Goal: Use online tool/utility

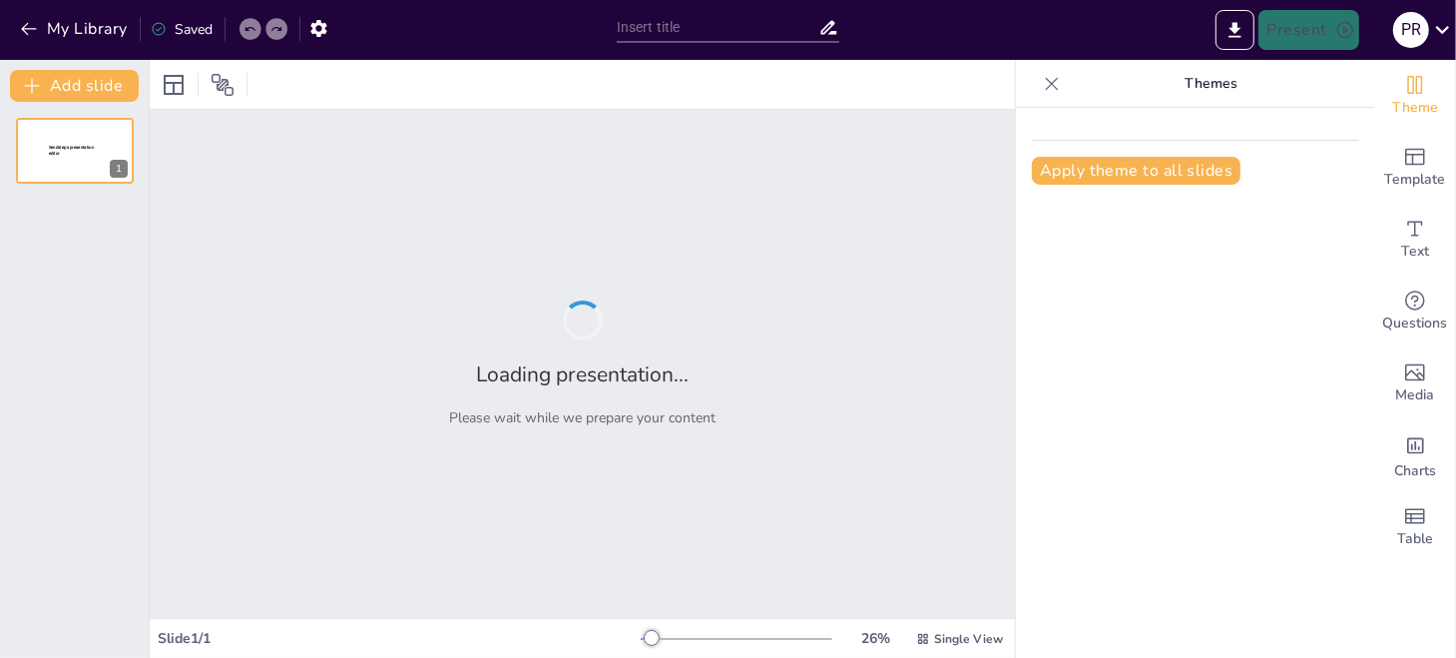
type input "Capitulo 1 de un Curso de Milagros"
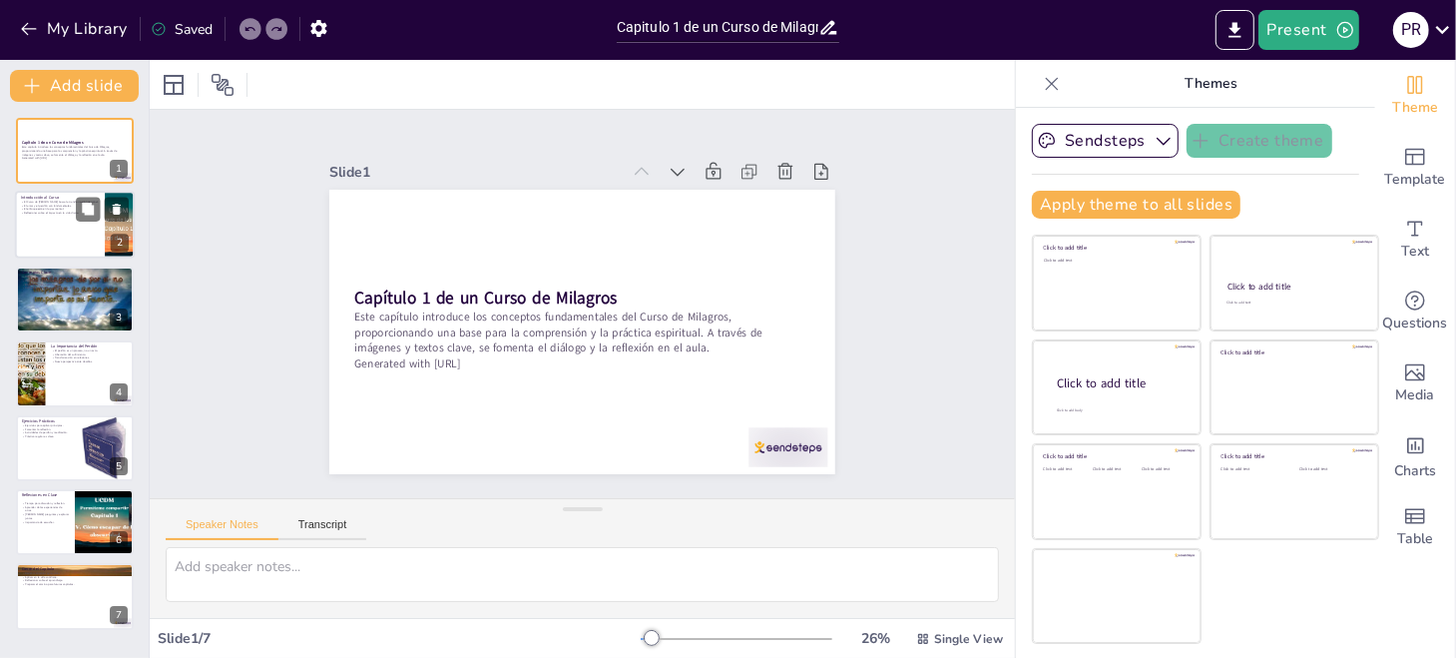
click at [68, 220] on div at bounding box center [75, 226] width 120 height 68
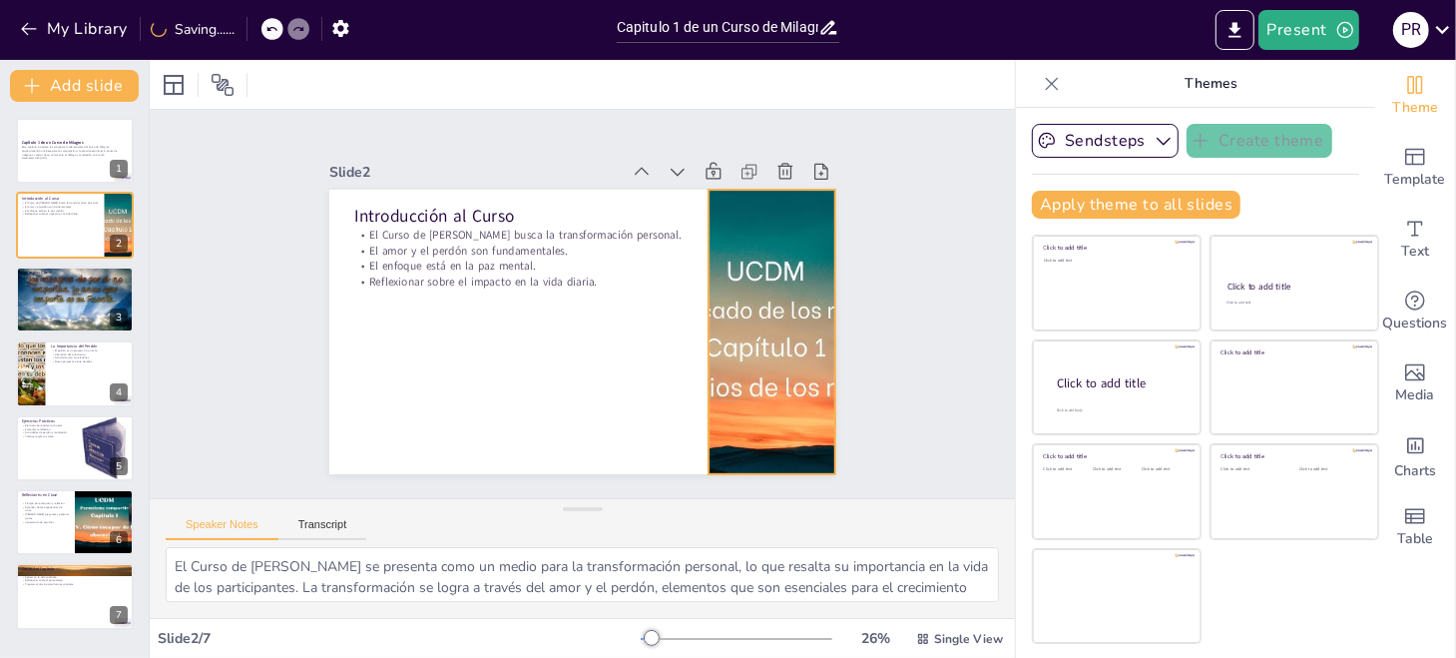
click at [722, 353] on div at bounding box center [634, 489] width 466 height 578
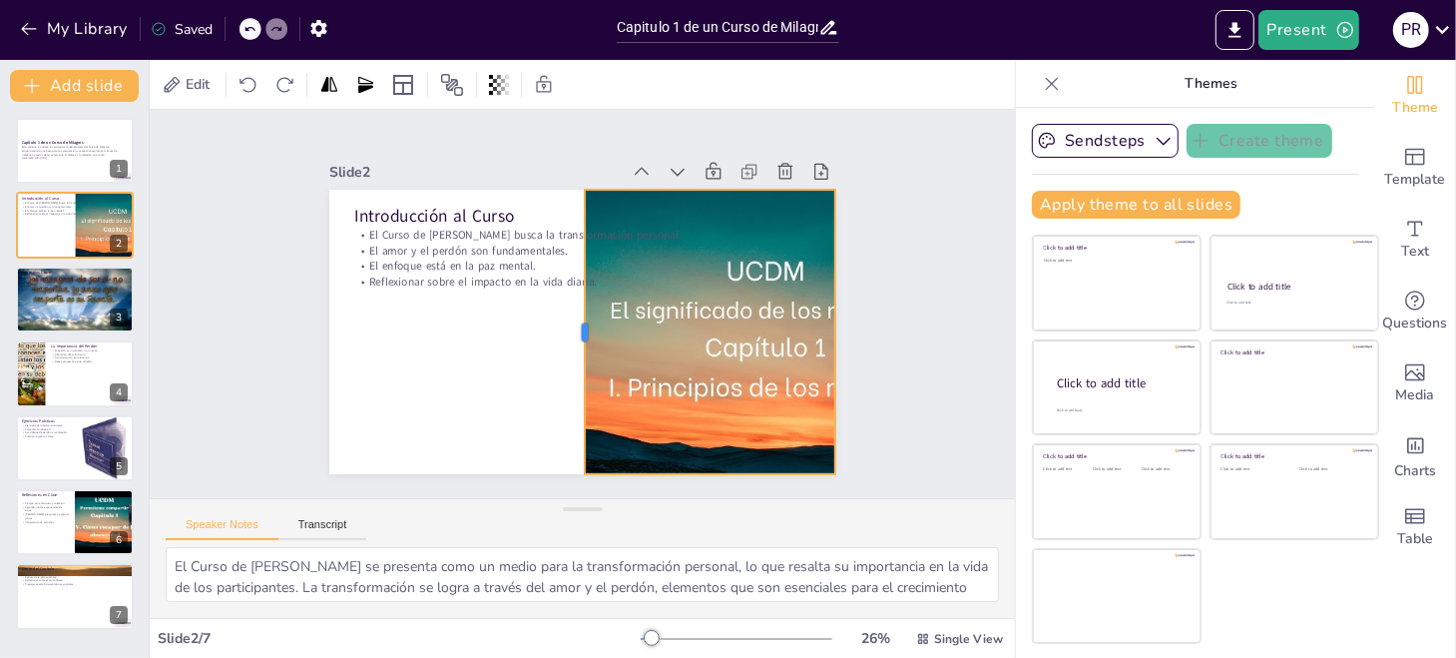
drag, startPoint x: 690, startPoint y: 325, endPoint x: 567, endPoint y: 334, distance: 124.1
click at [567, 318] on div at bounding box center [555, 295] width 284 height 46
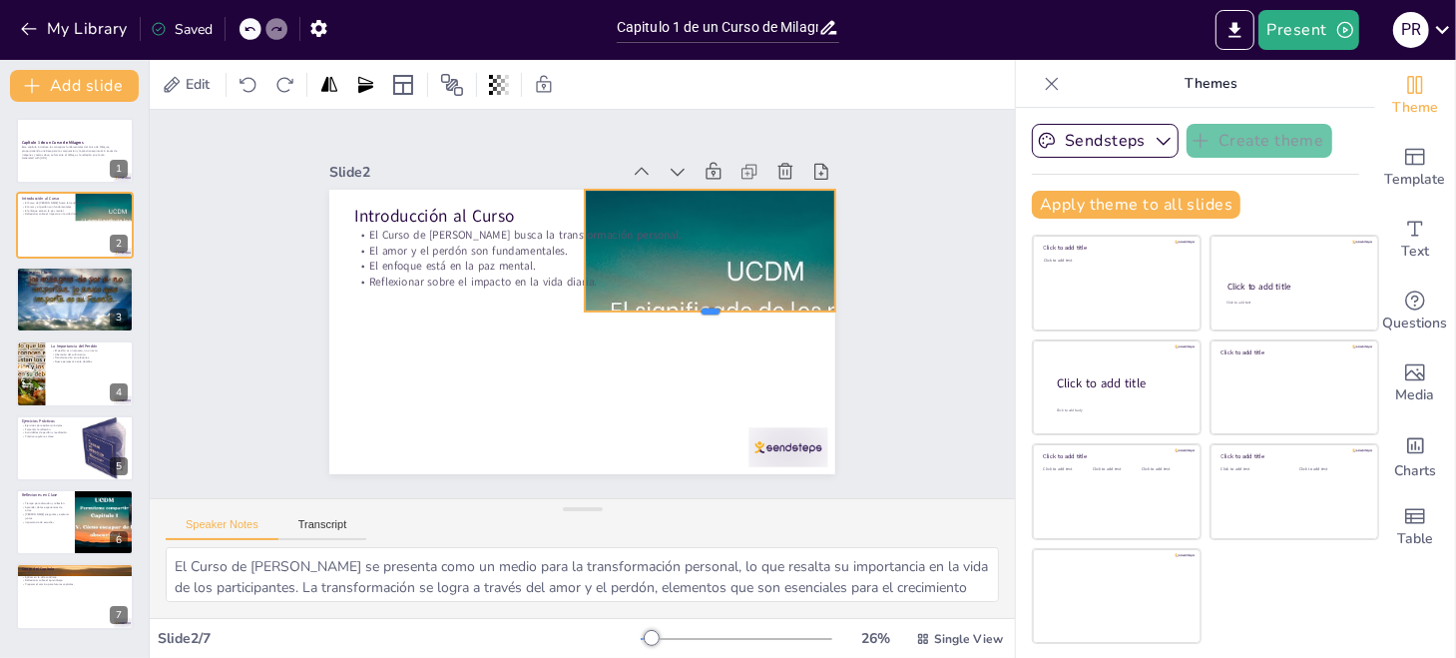
drag, startPoint x: 695, startPoint y: 469, endPoint x: 705, endPoint y: 304, distance: 164.9
click at [577, 304] on div at bounding box center [455, 328] width 242 height 93
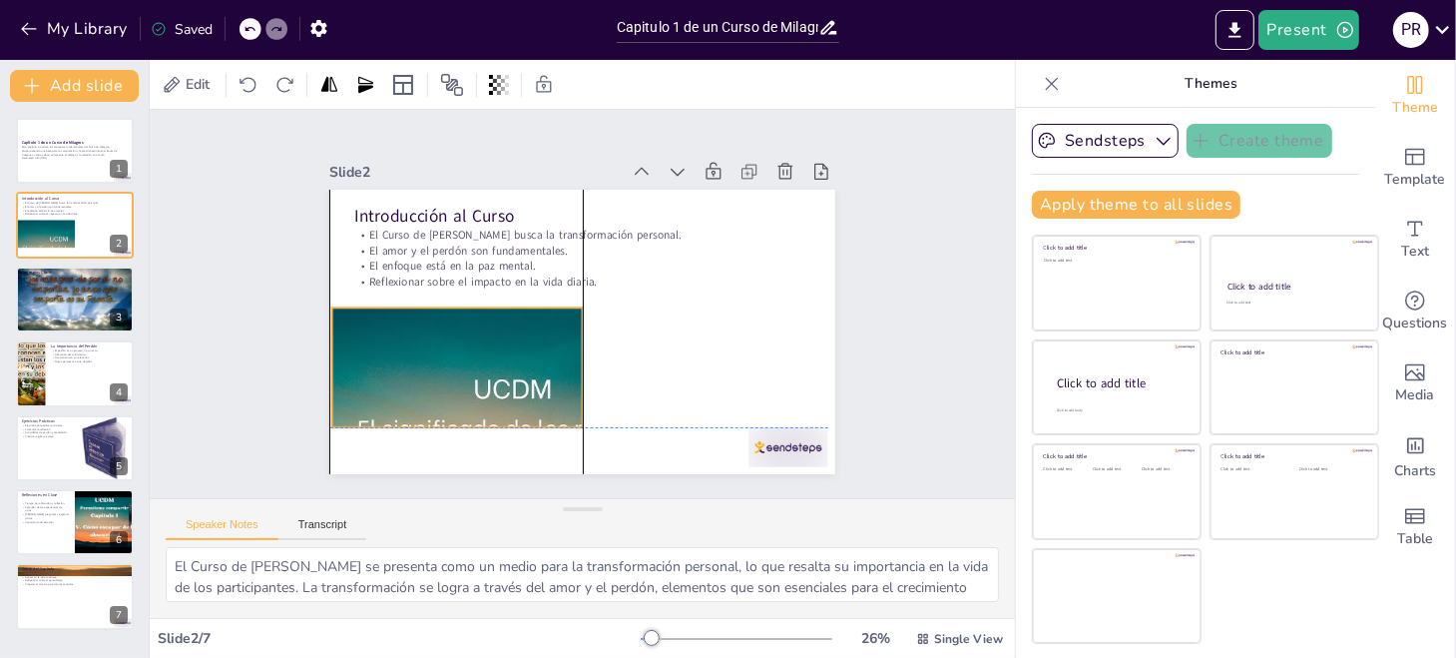
drag, startPoint x: 694, startPoint y: 196, endPoint x: 440, endPoint y: 311, distance: 279.5
click at [440, 311] on div at bounding box center [500, 167] width 527 height 576
click at [571, 302] on div "Introducción al Curso El Curso de Milagros busca la transformación personal. El…" at bounding box center [629, 200] width 462 height 206
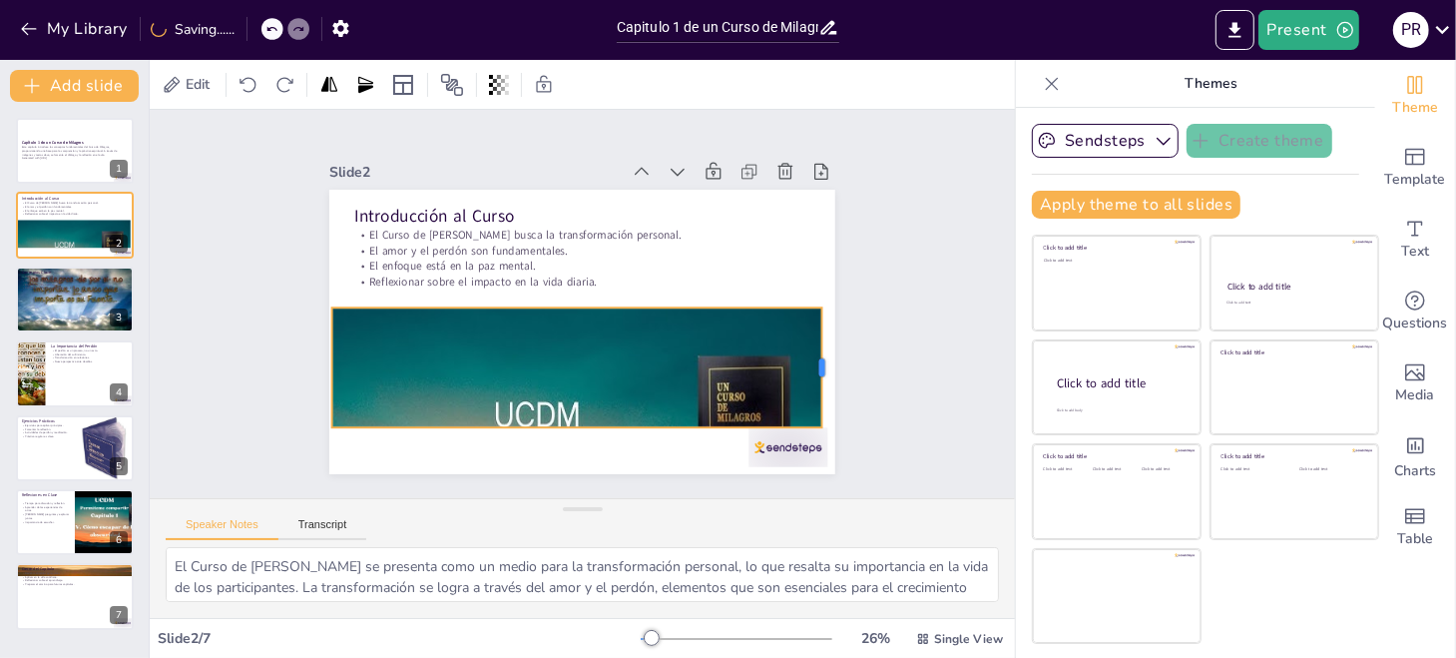
drag, startPoint x: 568, startPoint y: 360, endPoint x: 805, endPoint y: 384, distance: 238.7
click at [343, 327] on div at bounding box center [329, 267] width 28 height 121
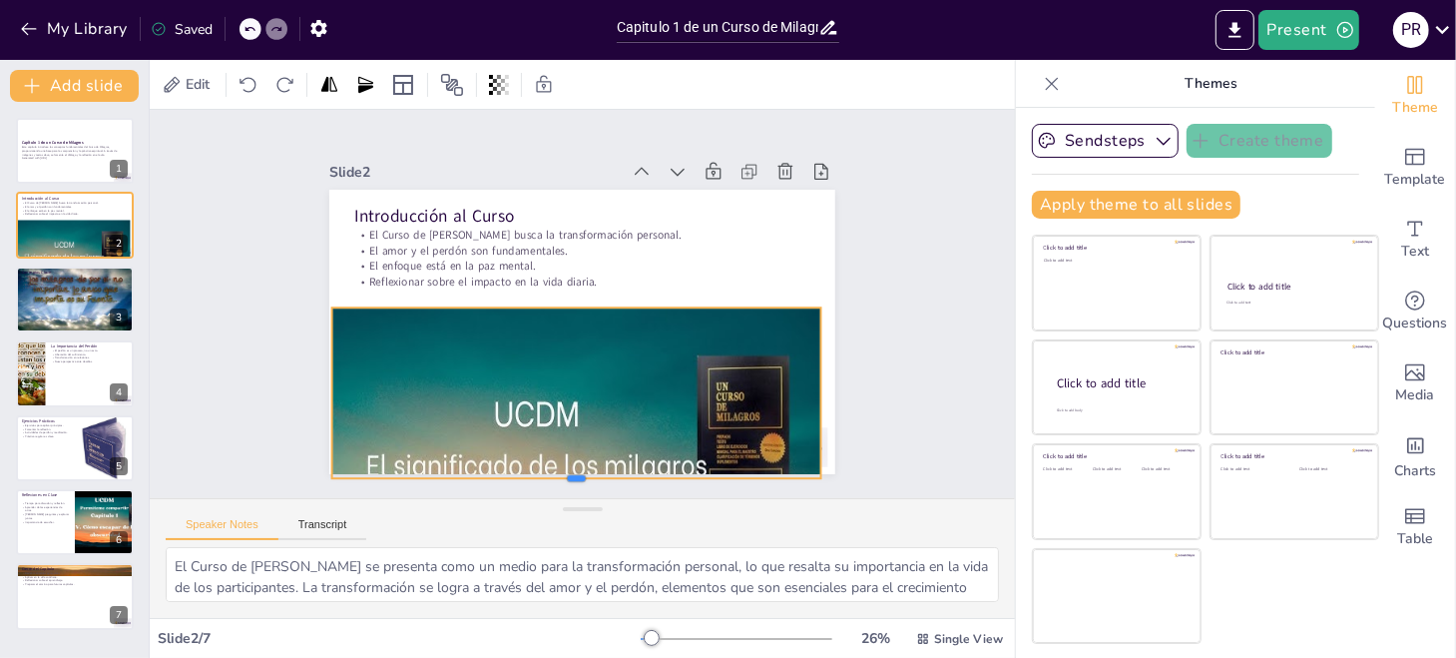
drag, startPoint x: 569, startPoint y: 420, endPoint x: 563, endPoint y: 471, distance: 51.2
click at [563, 395] on div at bounding box center [438, 192] width 300 height 405
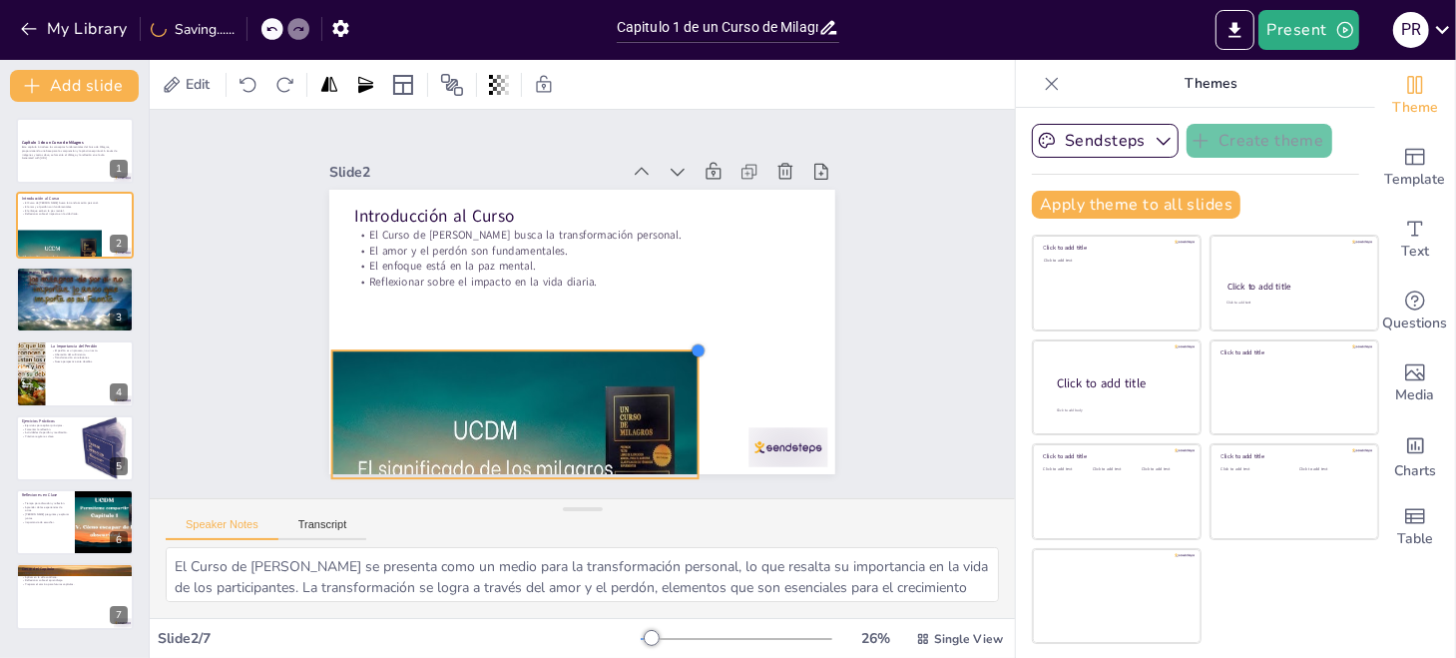
drag, startPoint x: 806, startPoint y: 298, endPoint x: 683, endPoint y: 346, distance: 131.7
click at [660, 398] on div at bounding box center [649, 409] width 22 height 22
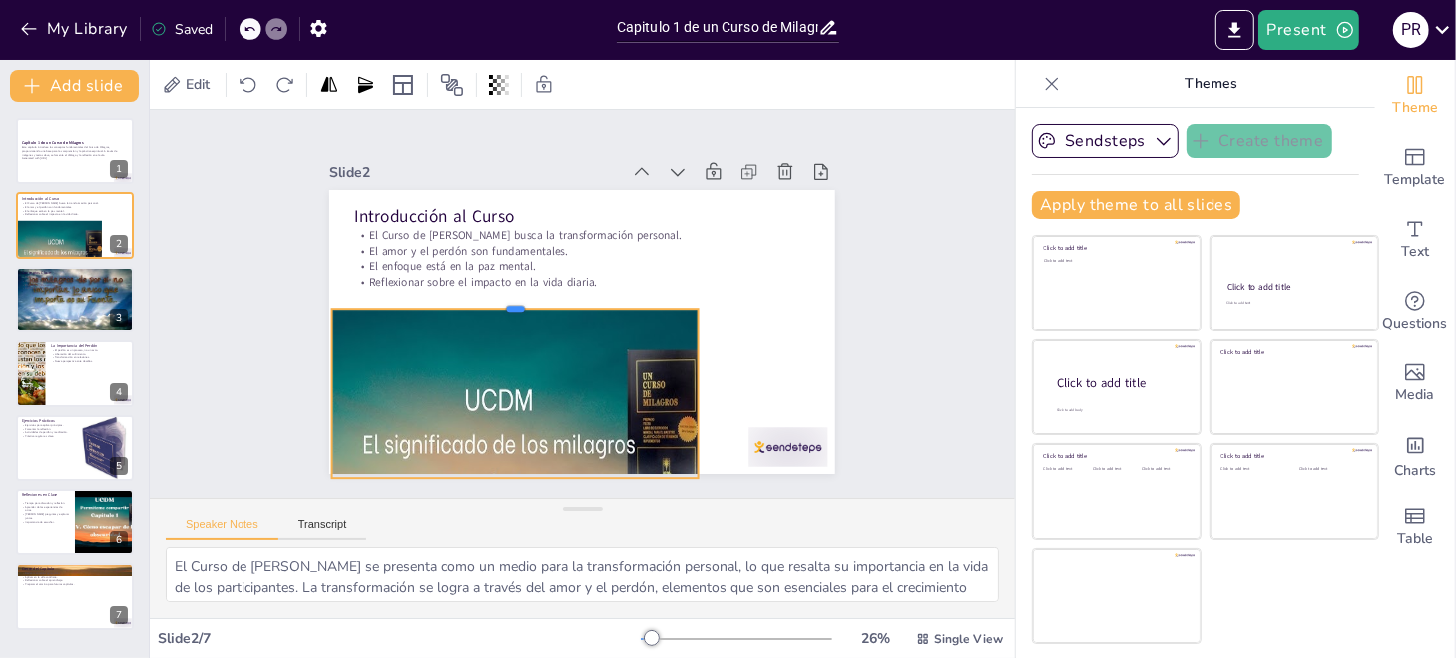
drag, startPoint x: 504, startPoint y: 341, endPoint x: 507, endPoint y: 299, distance: 42.0
click at [507, 299] on div at bounding box center [634, 261] width 282 height 256
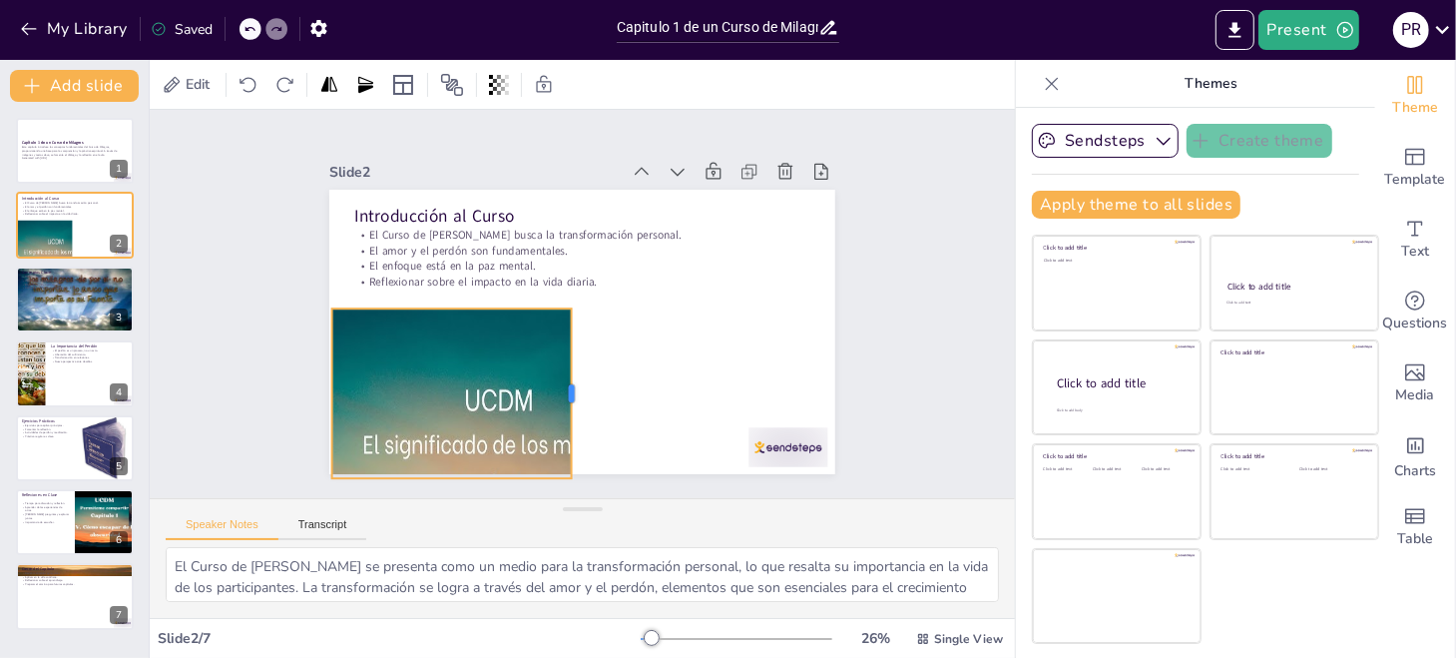
drag, startPoint x: 682, startPoint y: 389, endPoint x: 556, endPoint y: 373, distance: 127.7
click at [556, 373] on div "Introducción al Curso El Curso de Milagros busca la transformación personal. El…" at bounding box center [585, 275] width 533 height 335
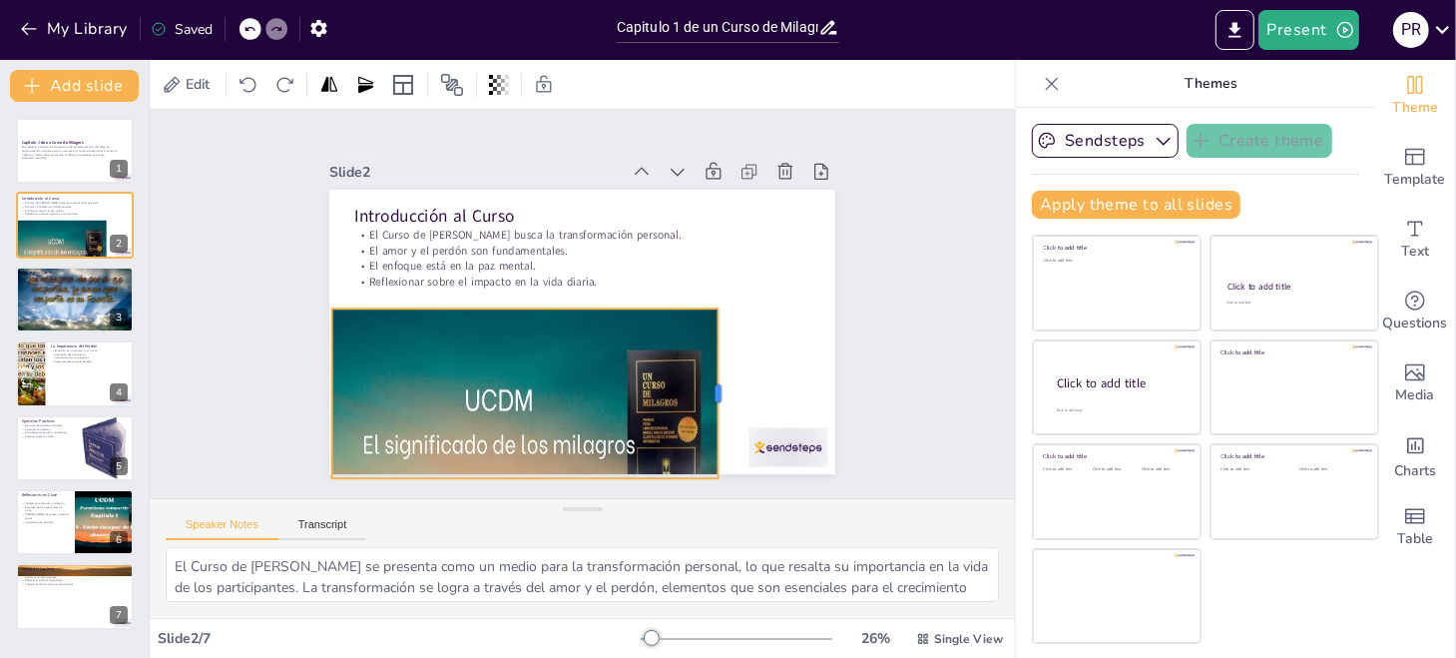
drag, startPoint x: 557, startPoint y: 382, endPoint x: 704, endPoint y: 370, distance: 148.2
click at [708, 381] on div at bounding box center [662, 453] width 99 height 155
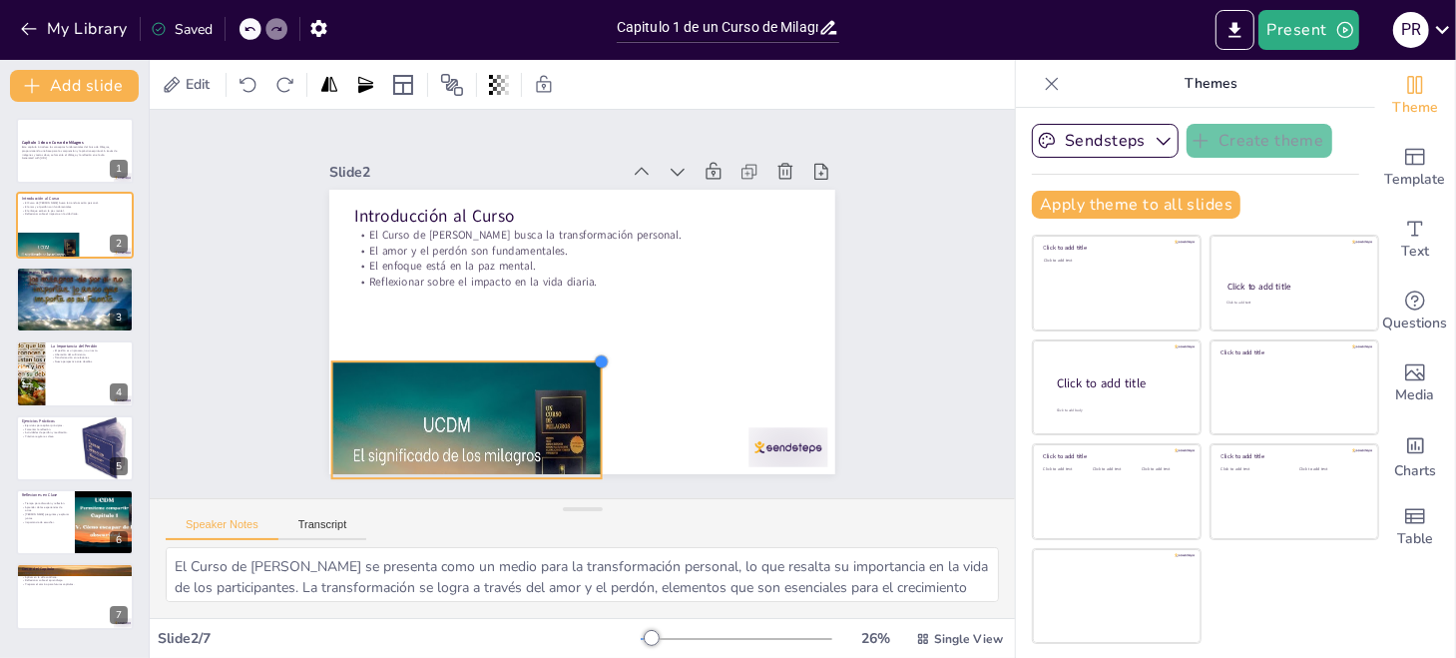
drag, startPoint x: 703, startPoint y: 302, endPoint x: 572, endPoint y: 355, distance: 141.9
click at [572, 355] on div "Introducción al Curso El Curso de Milagros busca la transformación personal. El…" at bounding box center [563, 325] width 566 height 550
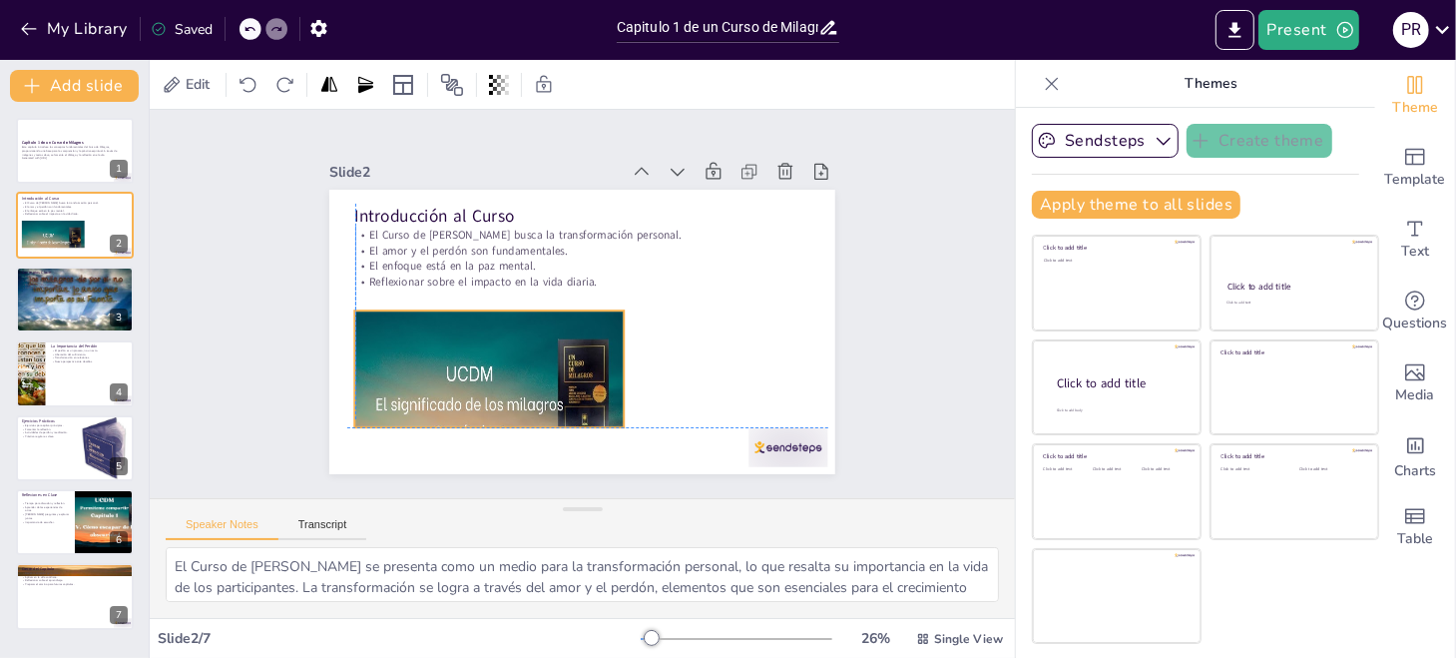
drag, startPoint x: 497, startPoint y: 386, endPoint x: 512, endPoint y: 330, distance: 57.8
click at [512, 330] on div at bounding box center [454, 208] width 251 height 326
drag, startPoint x: 611, startPoint y: 367, endPoint x: 591, endPoint y: 383, distance: 25.6
click at [591, 382] on div at bounding box center [561, 372] width 90 height 98
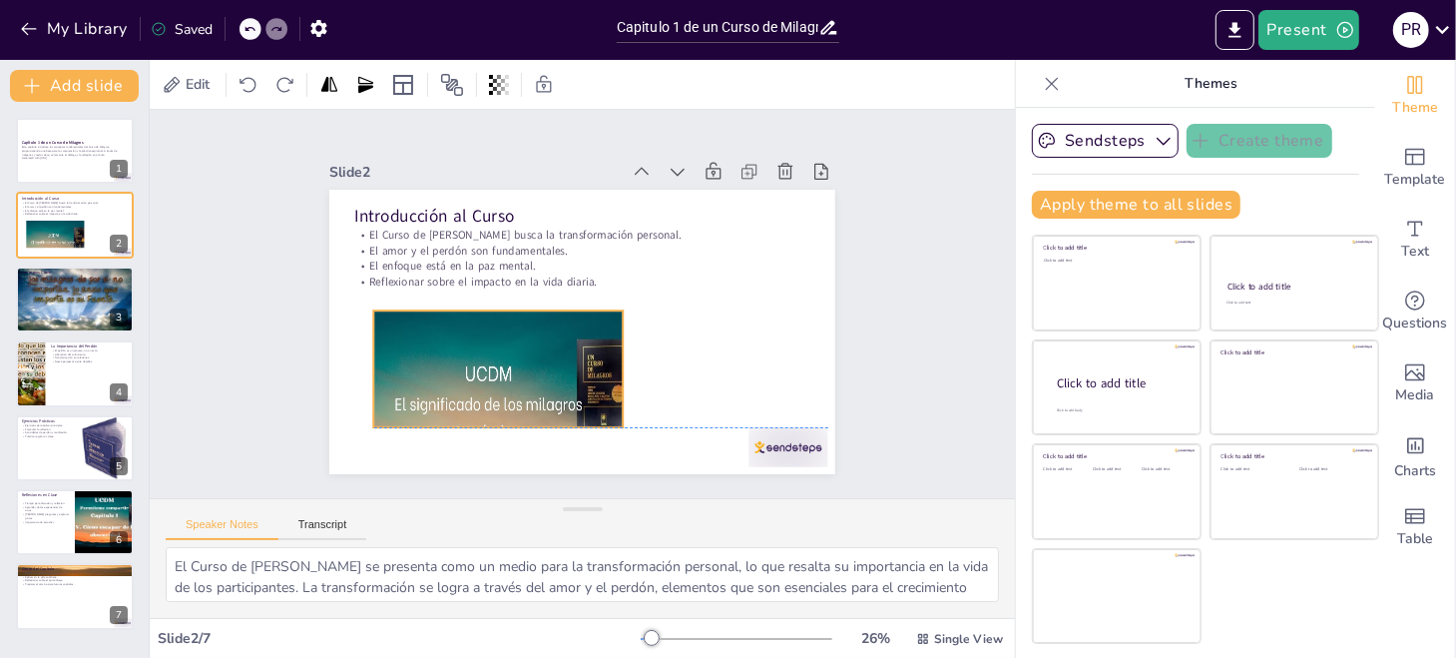
drag, startPoint x: 588, startPoint y: 365, endPoint x: 607, endPoint y: 362, distance: 19.2
click at [607, 362] on div at bounding box center [578, 450] width 376 height 357
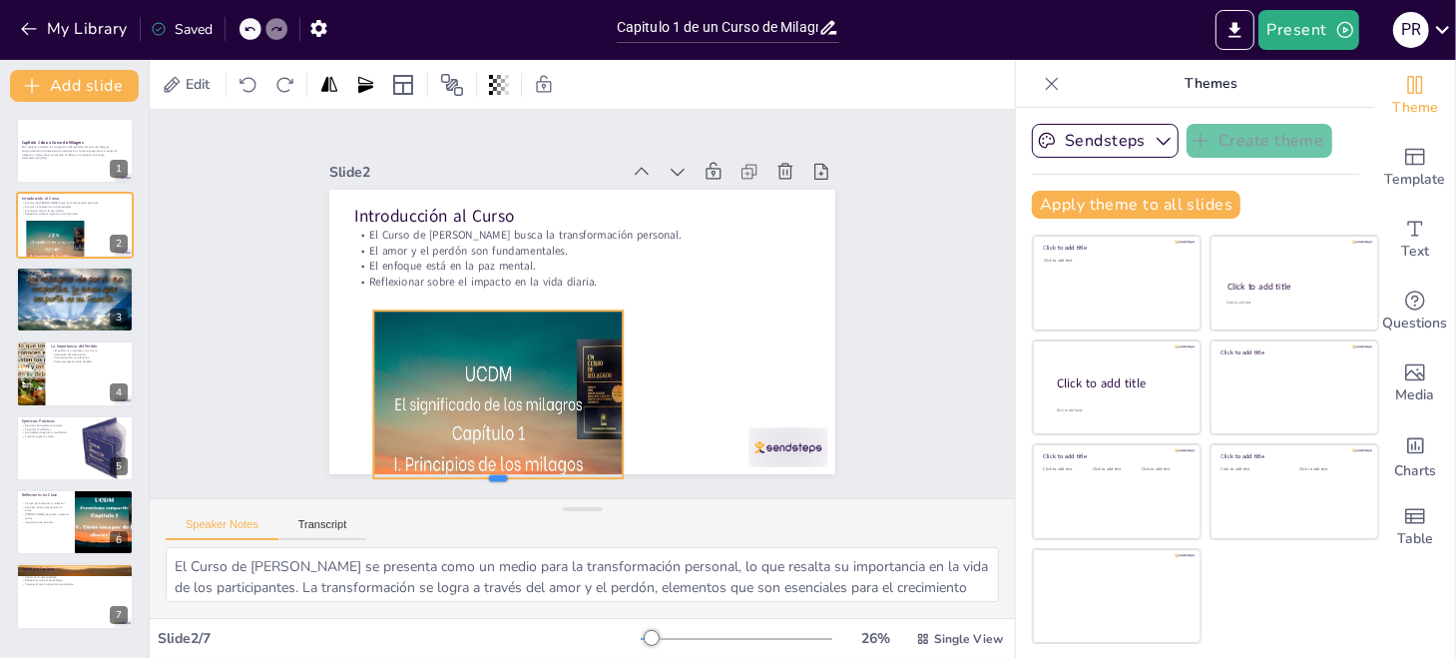
drag, startPoint x: 489, startPoint y: 421, endPoint x: 493, endPoint y: 470, distance: 49.1
click at [503, 142] on div at bounding box center [626, 108] width 246 height 68
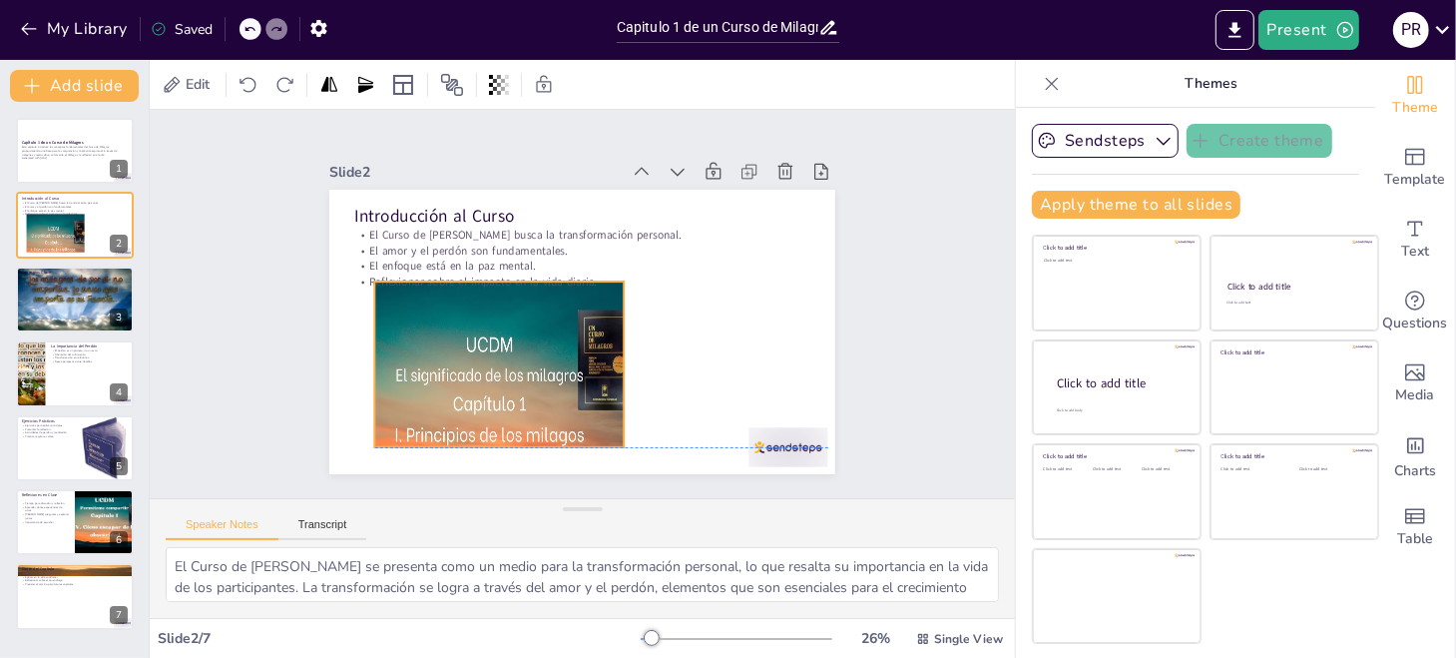
drag, startPoint x: 506, startPoint y: 421, endPoint x: 506, endPoint y: 402, distance: 19.0
click at [509, 332] on div at bounding box center [661, 207] width 326 height 250
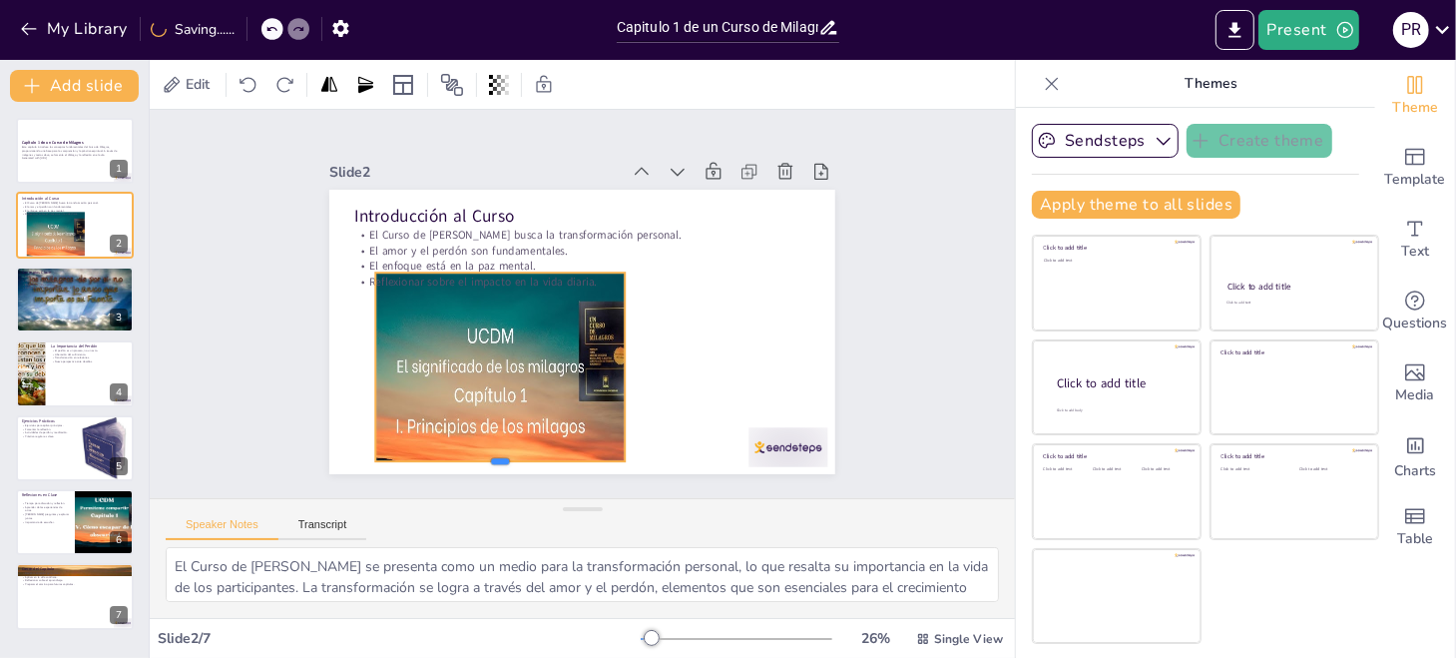
drag, startPoint x: 485, startPoint y: 432, endPoint x: 503, endPoint y: 455, distance: 29.1
click at [430, 364] on div at bounding box center [409, 239] width 42 height 249
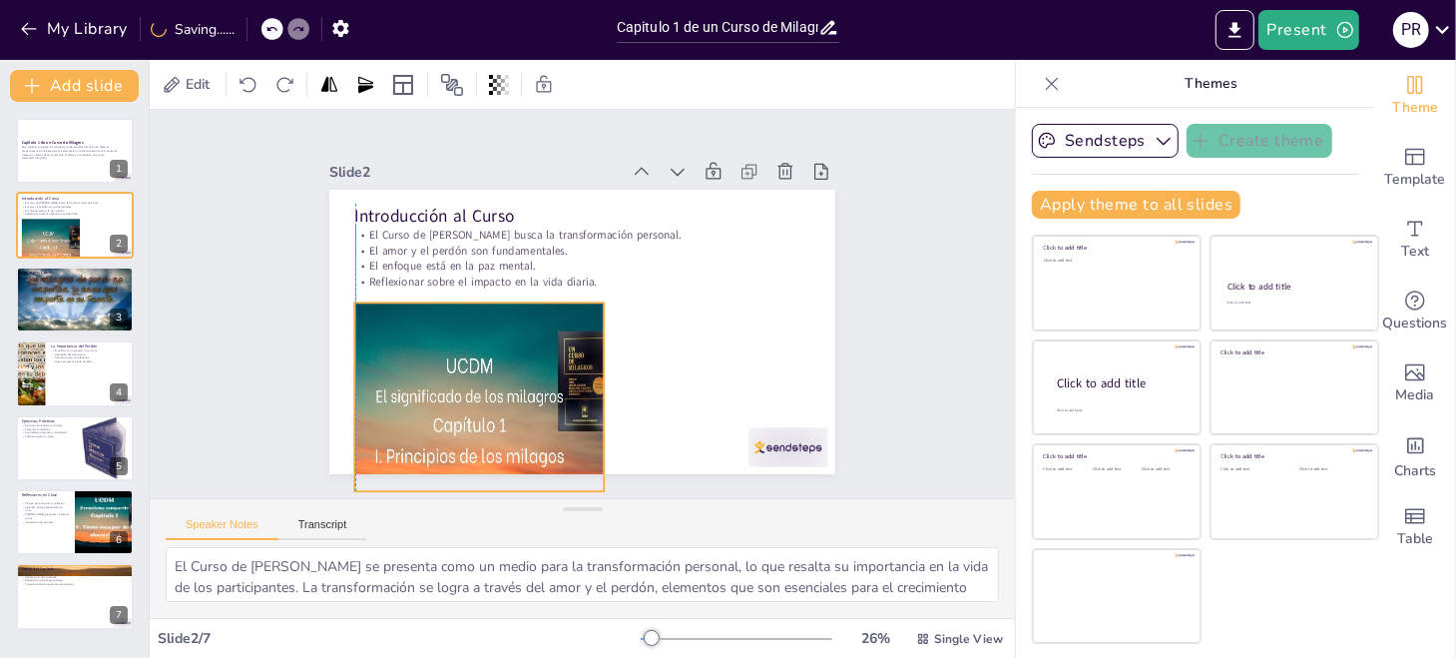
drag, startPoint x: 527, startPoint y: 316, endPoint x: 506, endPoint y: 345, distance: 35.7
click at [549, 345] on div at bounding box center [736, 296] width 374 height 368
click at [397, 80] on icon at bounding box center [403, 85] width 24 height 24
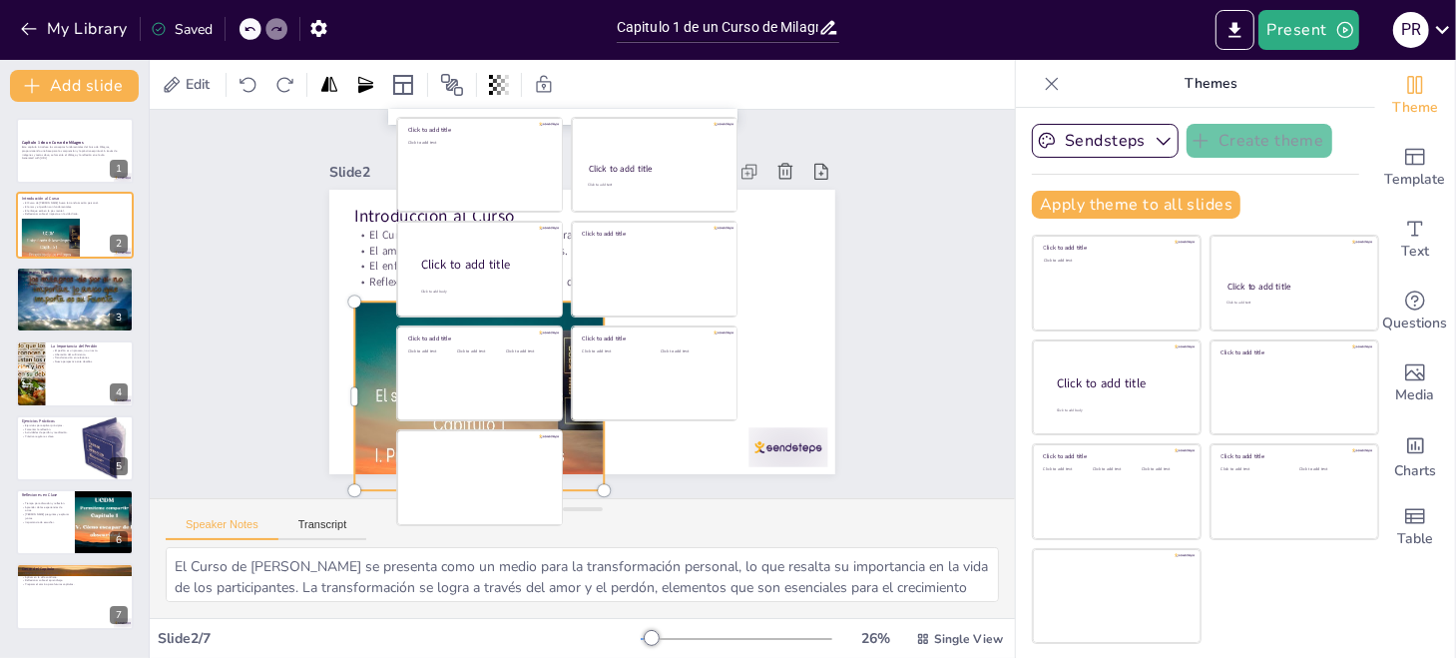
click at [359, 121] on div "Slide 1 Capítulo 1 de un Curso de Milagros Este capítulo introduce los concepto…" at bounding box center [582, 303] width 903 height 867
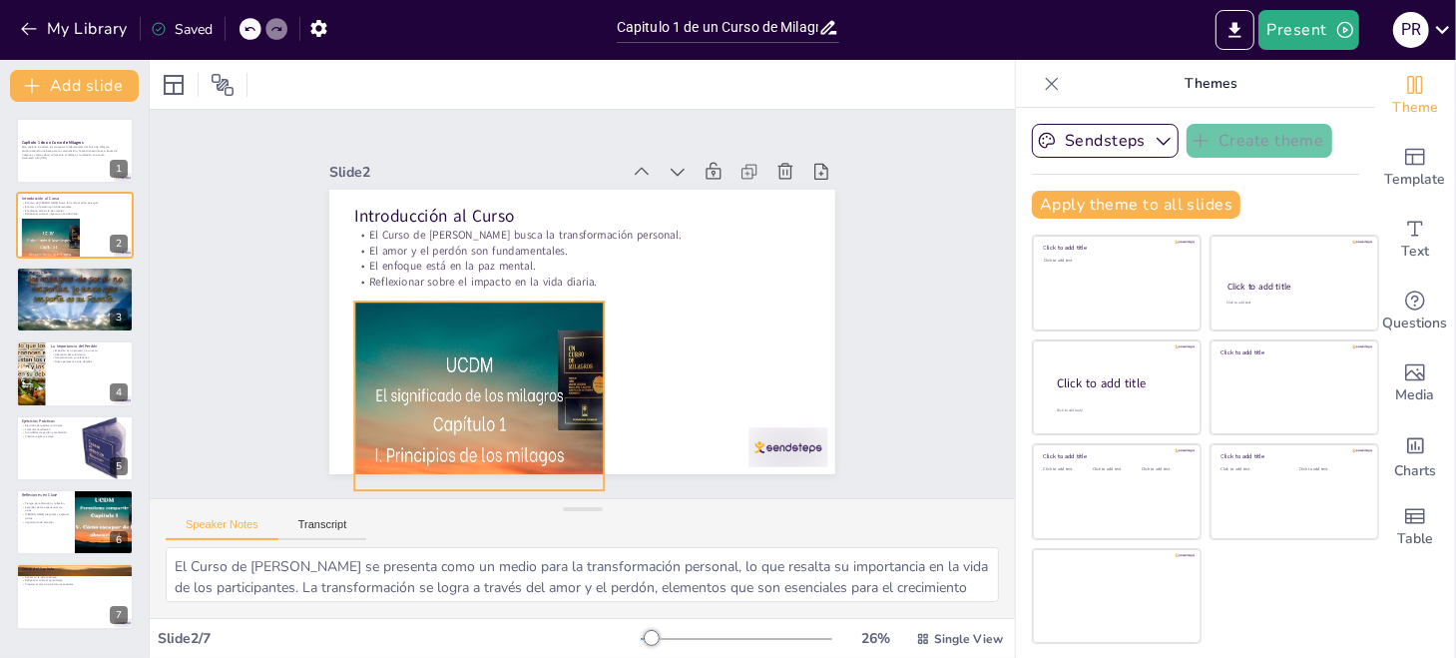
click at [446, 372] on div at bounding box center [429, 312] width 374 height 368
click at [568, 251] on icon at bounding box center [585, 235] width 34 height 34
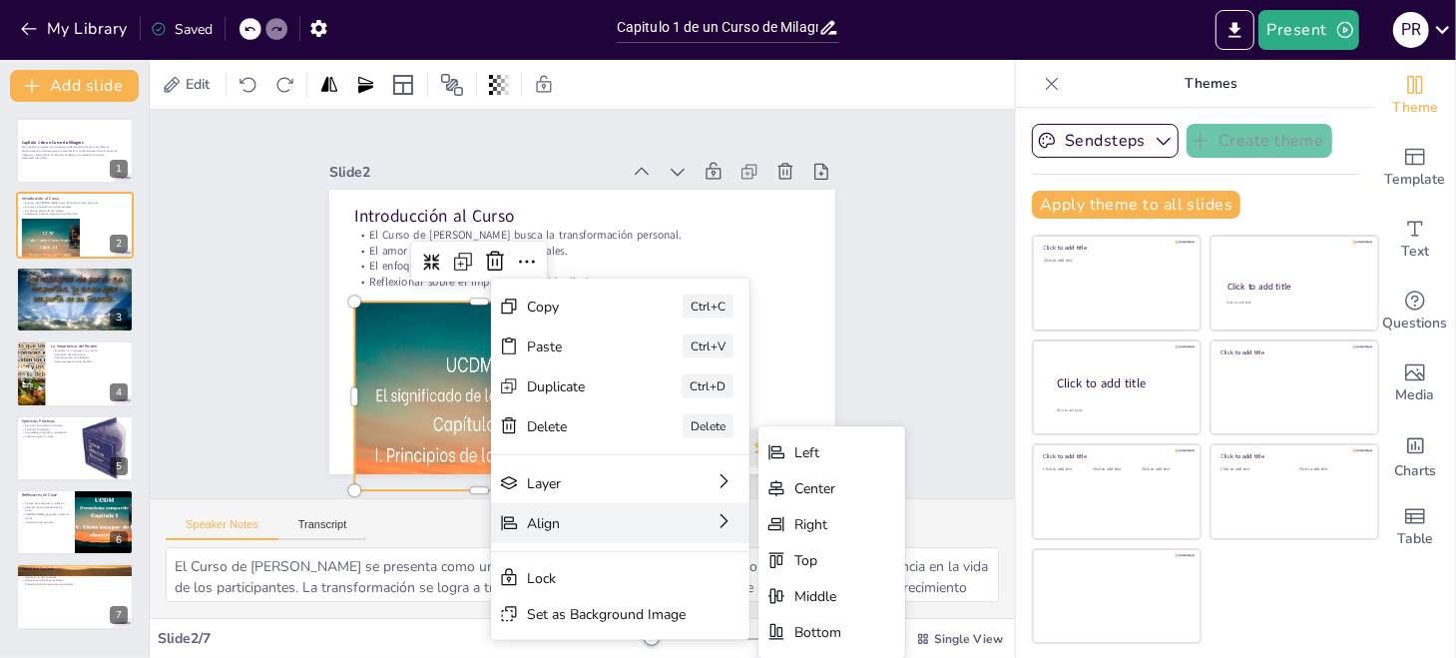
click at [418, 545] on div "Align" at bounding box center [377, 606] width 82 height 123
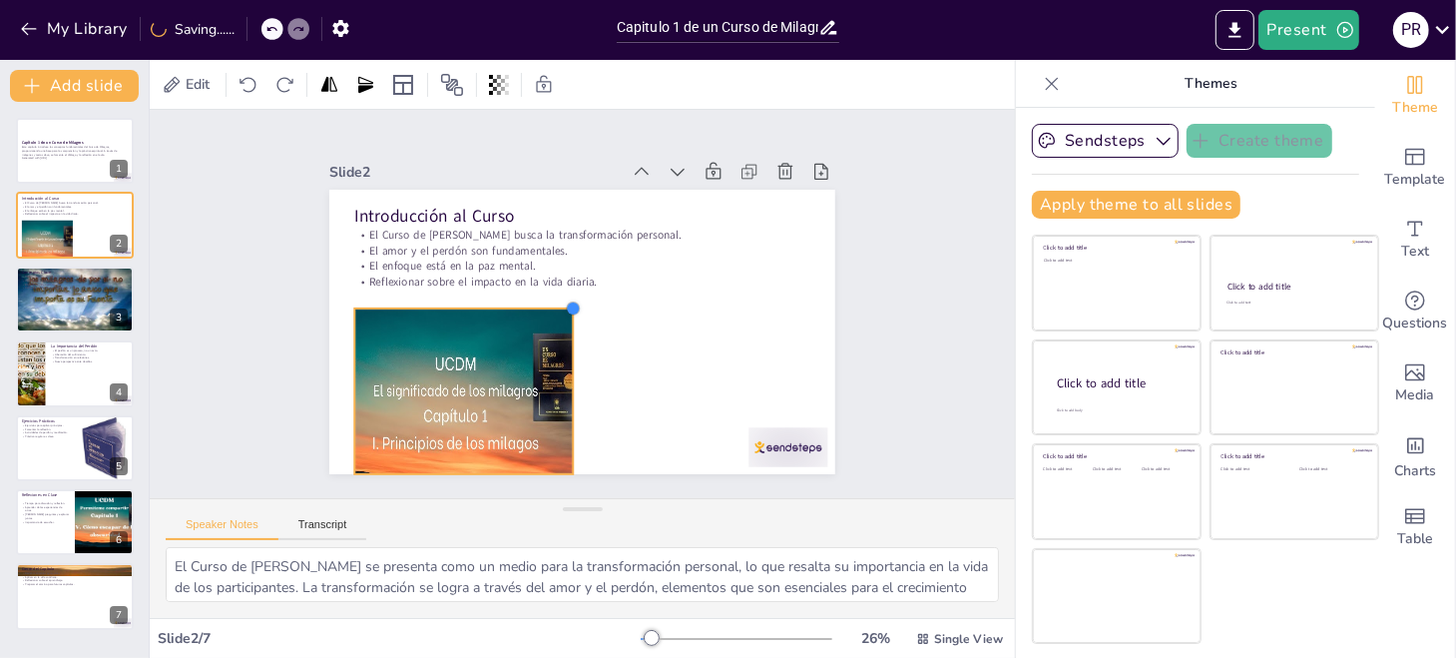
drag, startPoint x: 588, startPoint y: 281, endPoint x: 523, endPoint y: 304, distance: 68.8
click at [523, 304] on div "Introducción al Curso El Curso de Milagros busca la transformación personal. El…" at bounding box center [554, 298] width 383 height 554
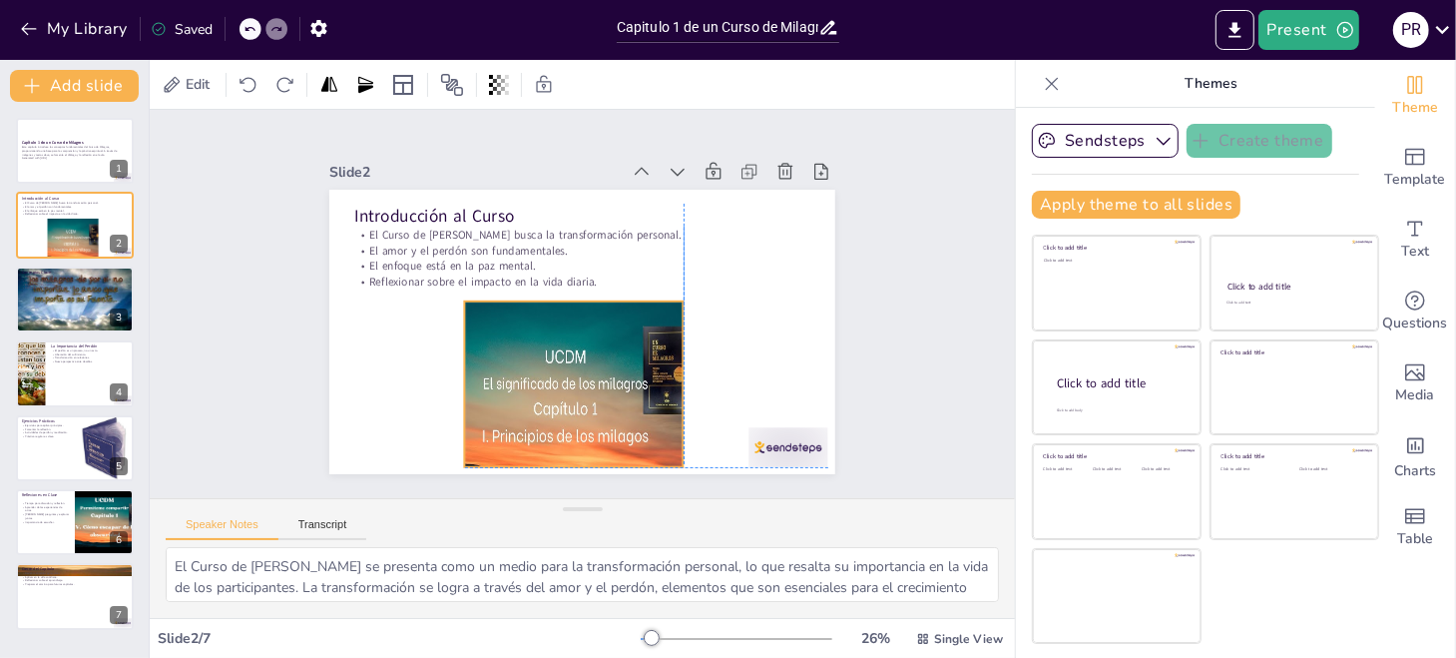
drag, startPoint x: 458, startPoint y: 364, endPoint x: 568, endPoint y: 354, distance: 110.2
click at [568, 354] on div at bounding box center [523, 377] width 329 height 301
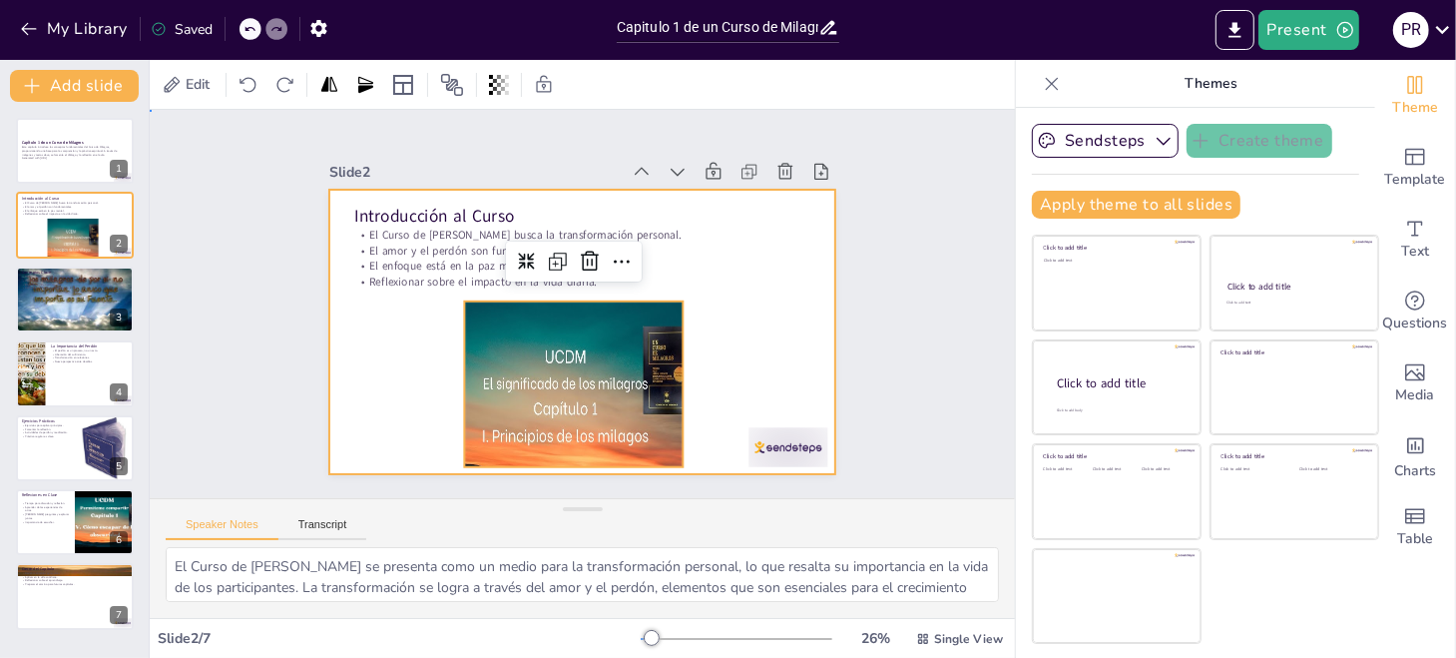
click at [752, 349] on div at bounding box center [556, 316] width 465 height 578
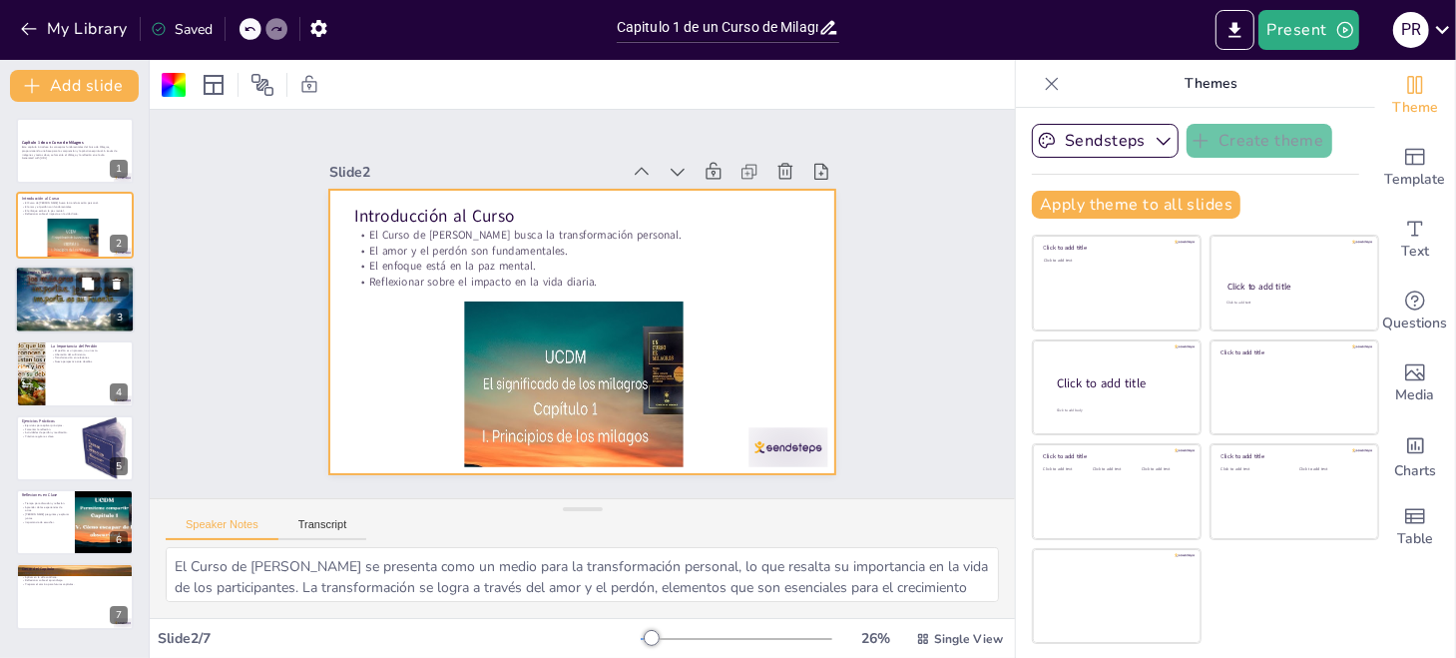
click at [86, 304] on div at bounding box center [75, 299] width 120 height 78
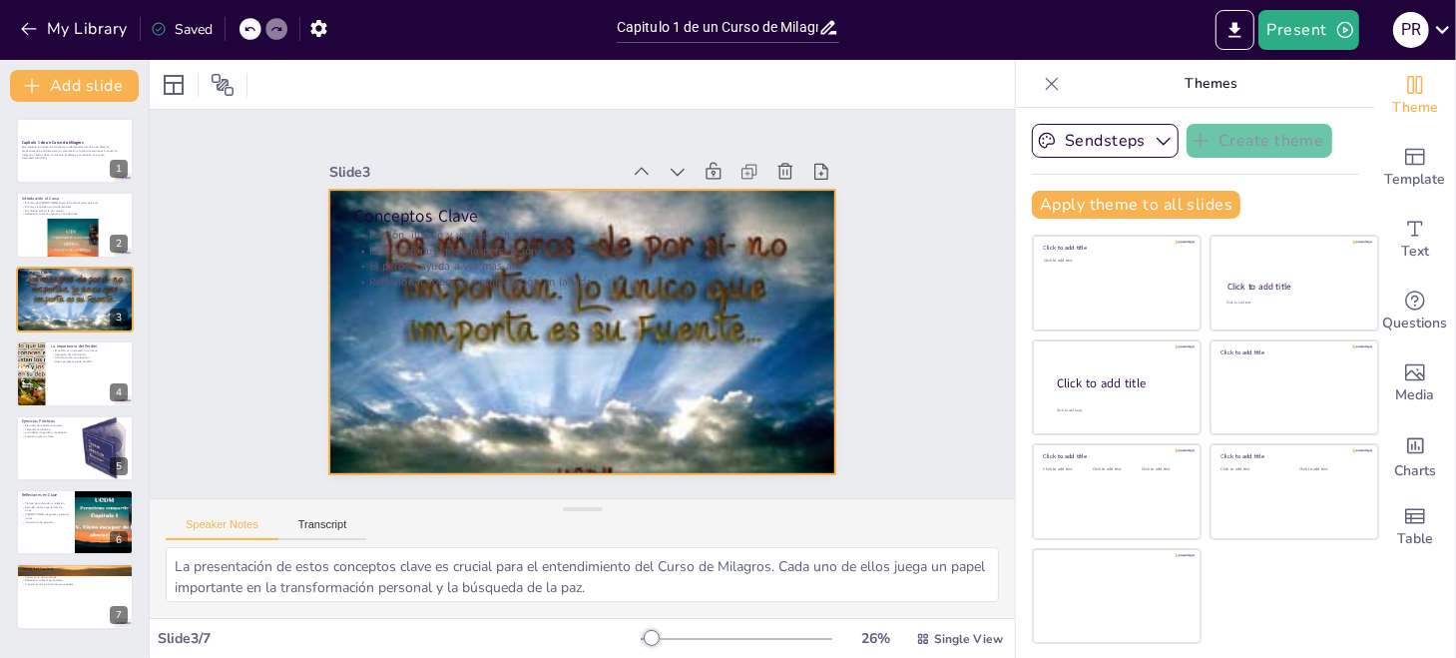
click at [692, 293] on div at bounding box center [563, 324] width 595 height 581
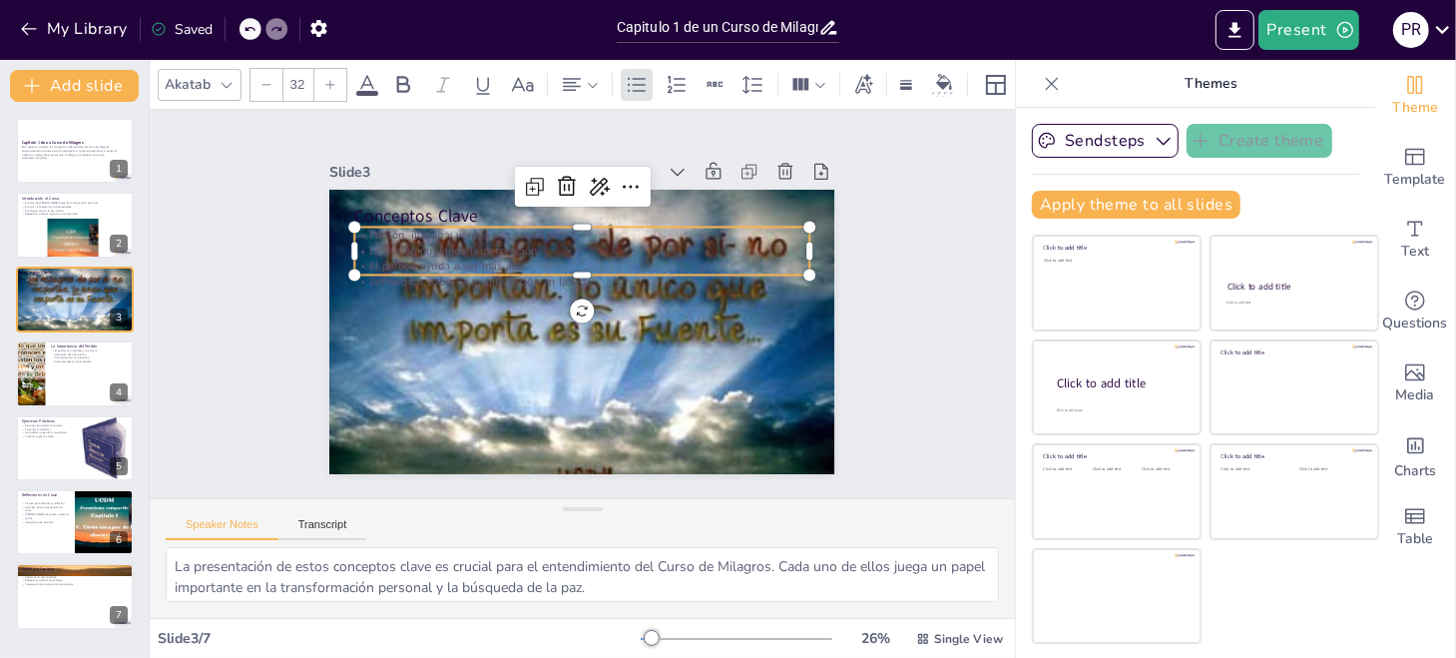
click at [477, 268] on div "Conceptos [PERSON_NAME], ilusión y verdad son esenciales. La ilusión nublando l…" at bounding box center [559, 320] width 527 height 576
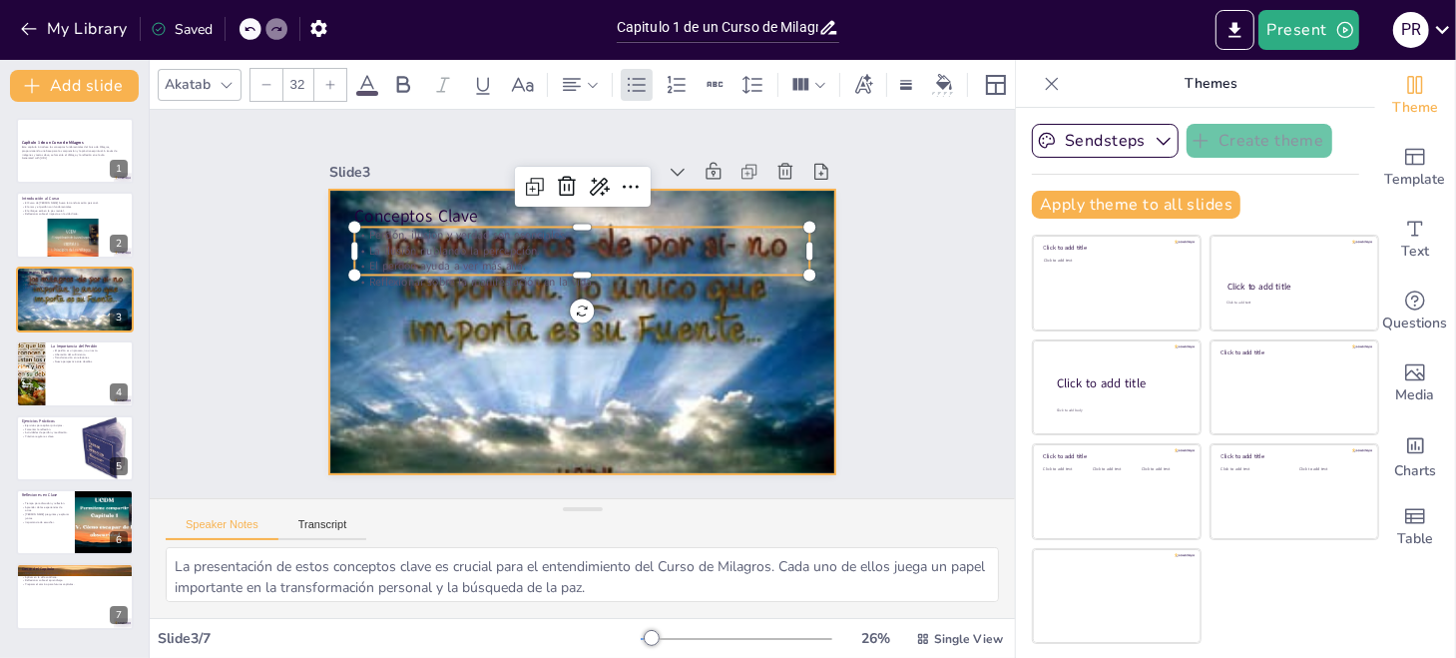
click at [528, 296] on div at bounding box center [579, 275] width 537 height 377
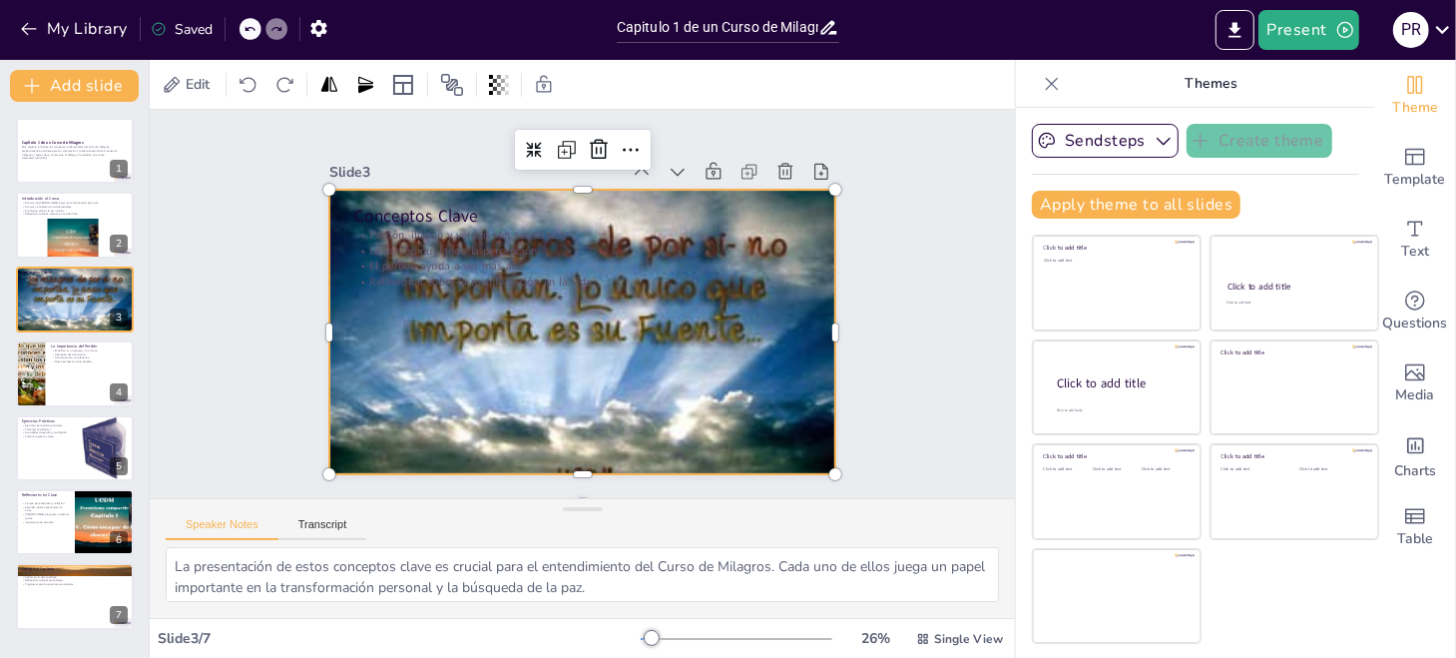
click at [449, 389] on div at bounding box center [579, 332] width 537 height 378
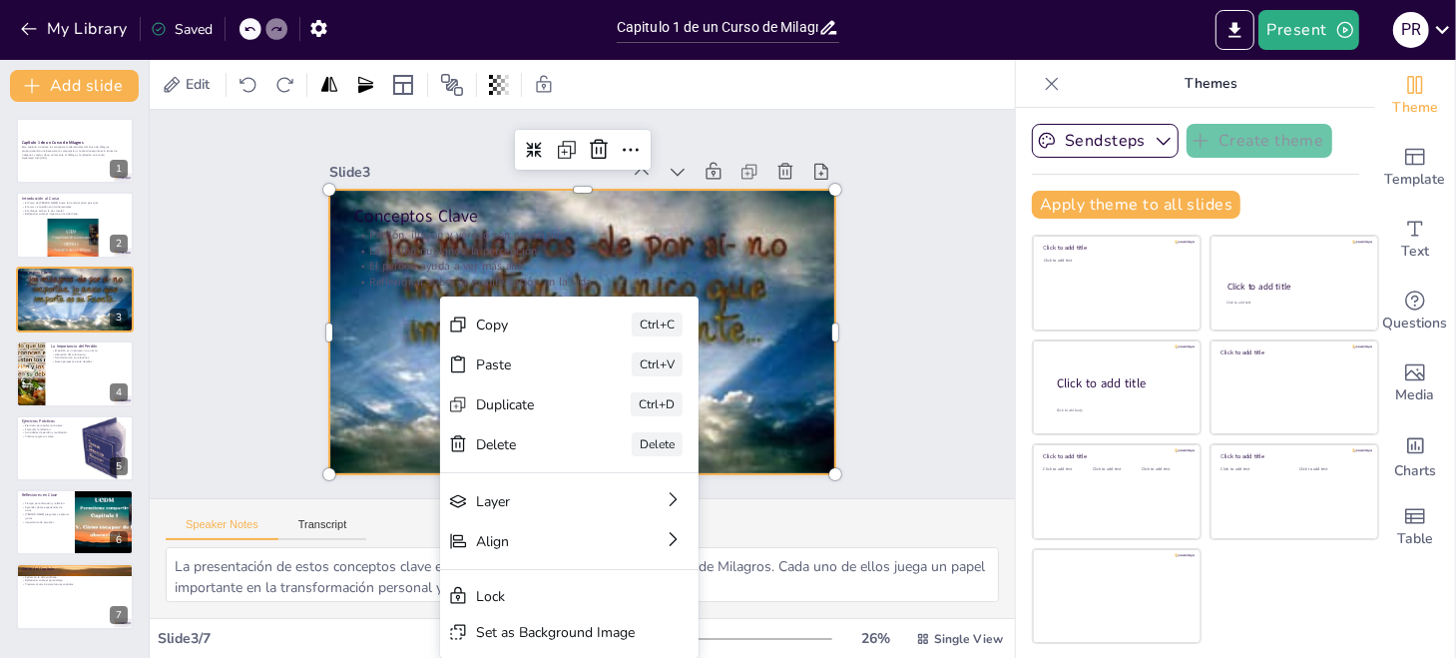
click at [811, 366] on div at bounding box center [608, 295] width 467 height 582
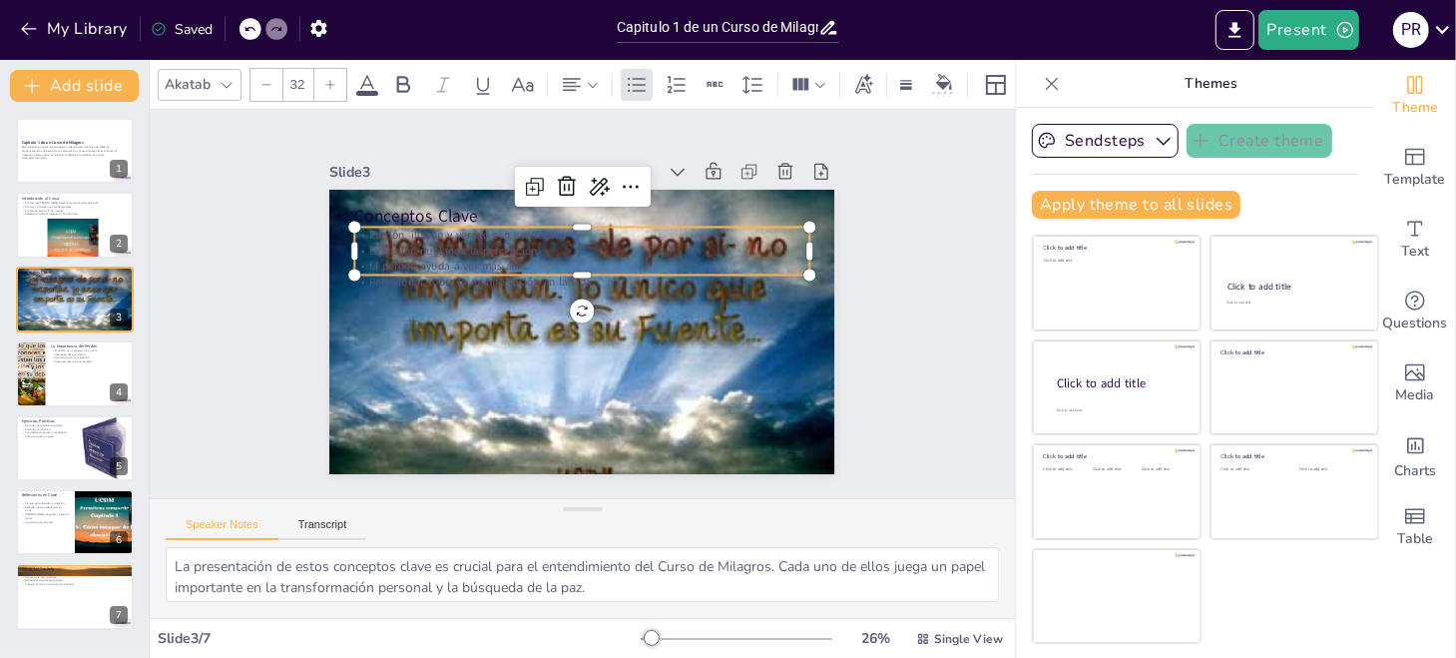
click at [508, 236] on p "La ilusión nublando la percepción." at bounding box center [628, 331] width 241 height 402
click at [361, 91] on span at bounding box center [367, 93] width 22 height 5
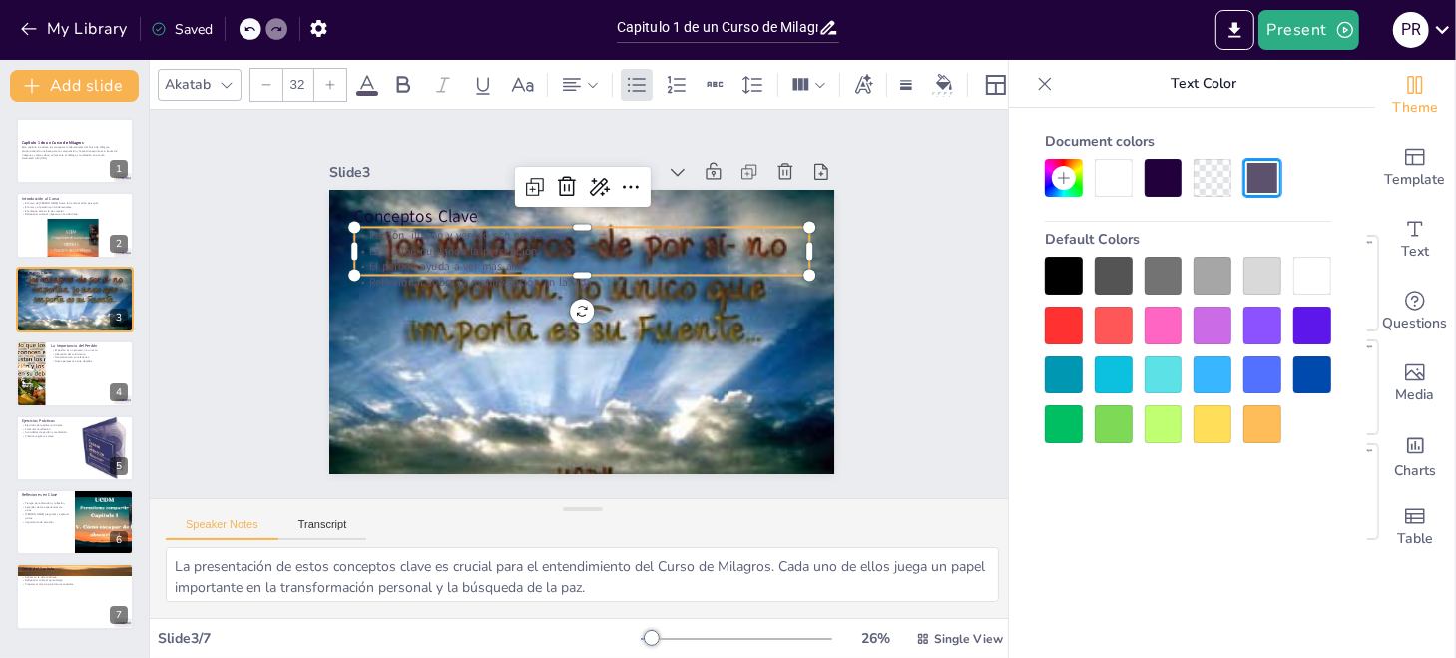
click at [1306, 285] on div at bounding box center [1312, 275] width 38 height 38
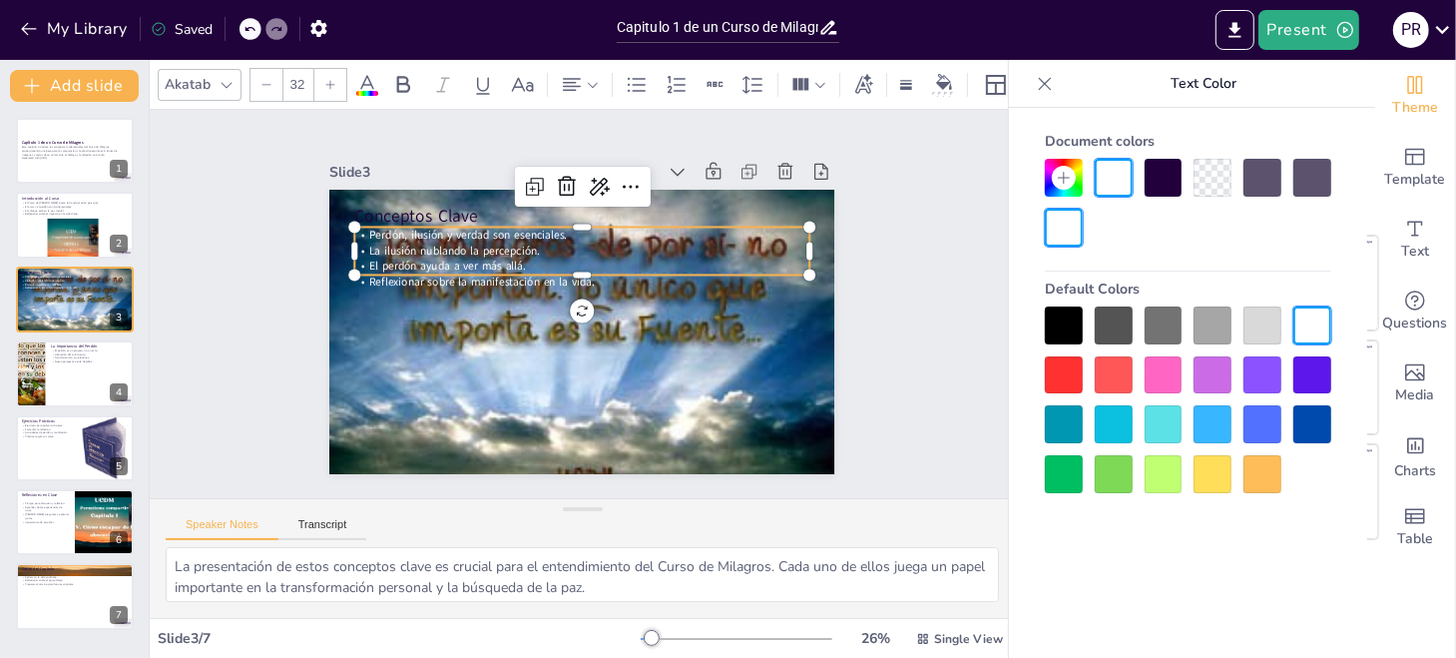
click at [1306, 285] on div "Default Colors" at bounding box center [1188, 288] width 286 height 35
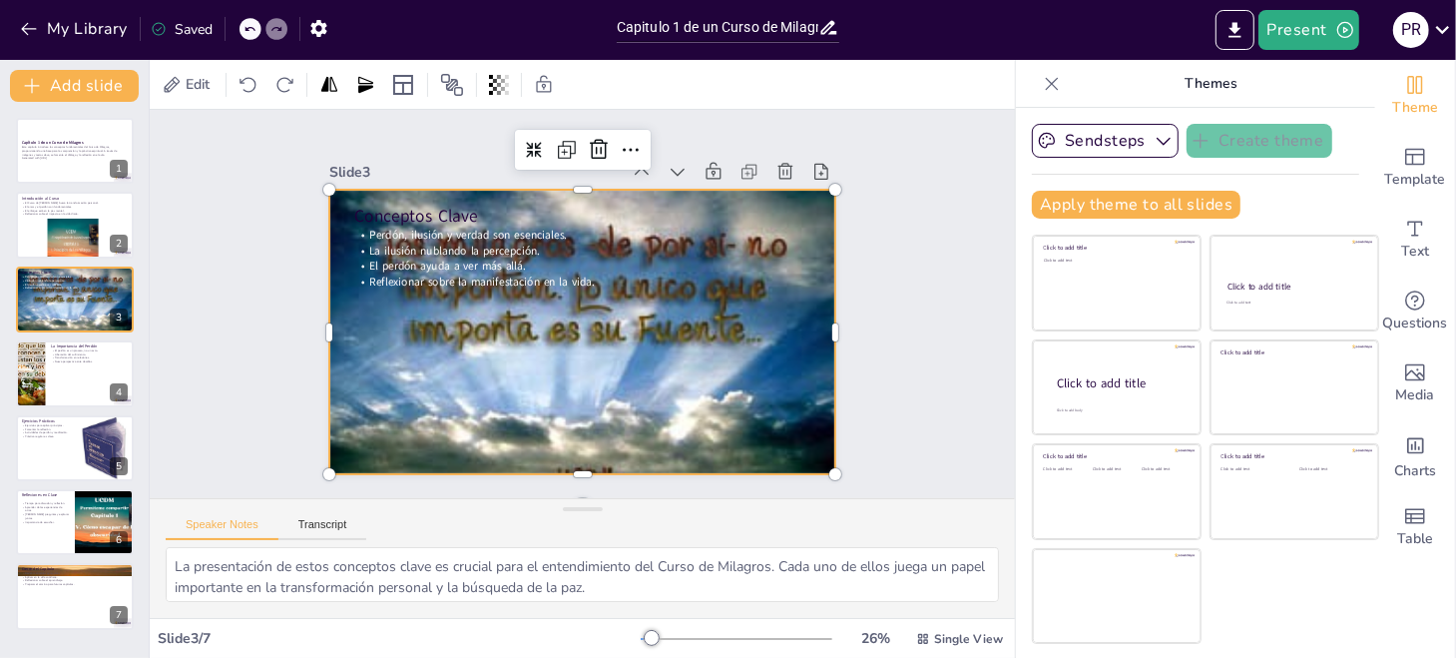
click at [422, 321] on div at bounding box center [584, 332] width 537 height 378
click at [393, 300] on div at bounding box center [555, 313] width 467 height 582
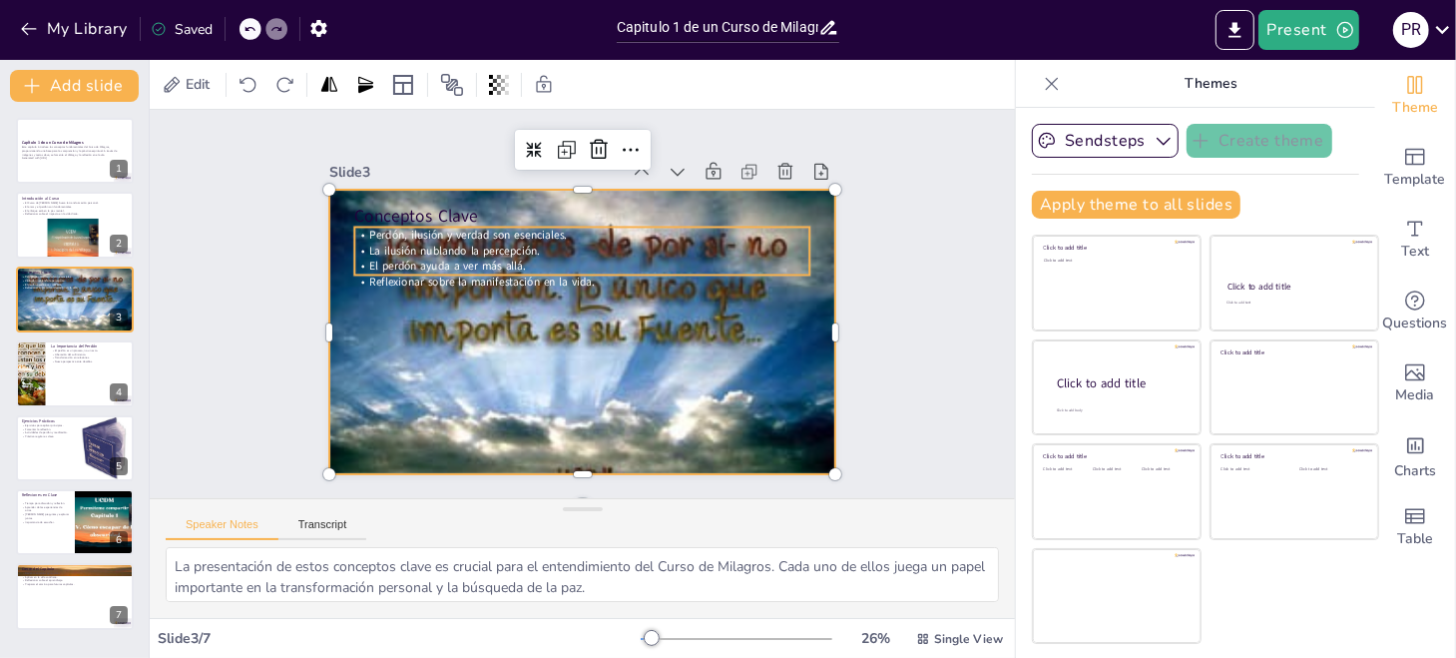
click at [487, 244] on span "La ilusión nublando la percepción." at bounding box center [478, 214] width 168 height 68
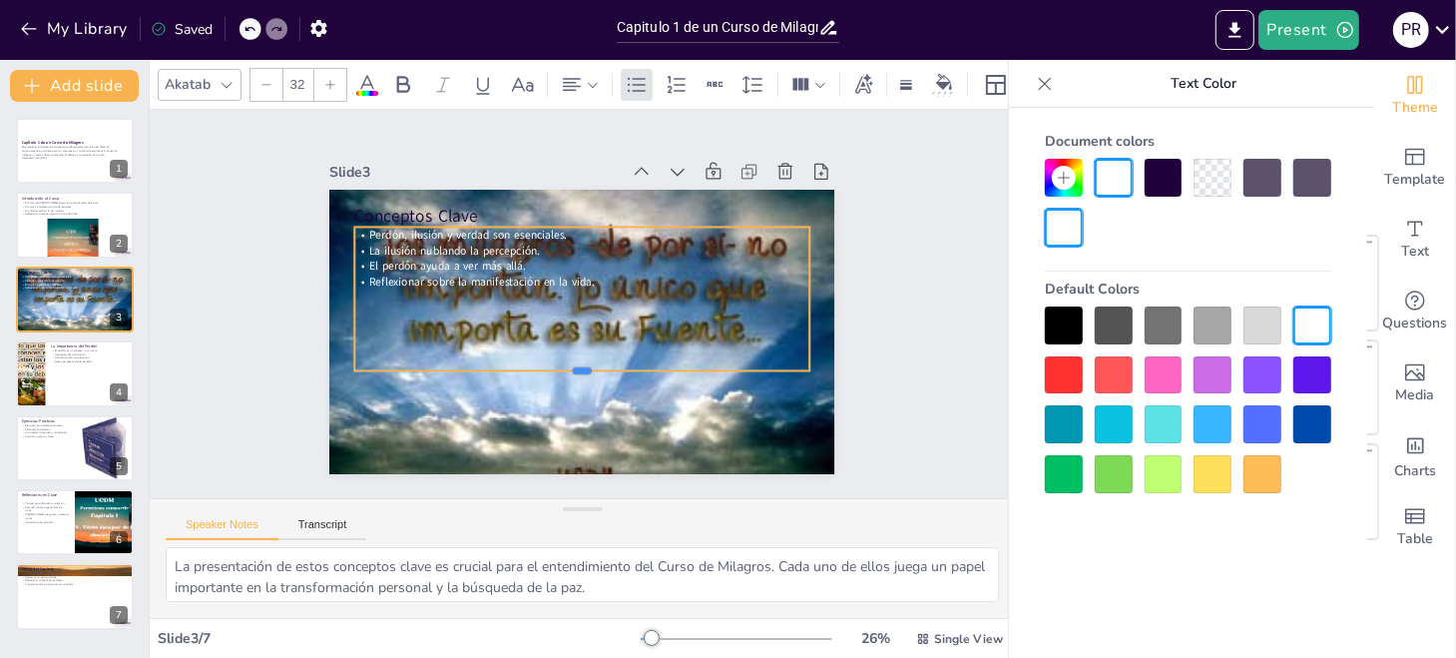
drag, startPoint x: 567, startPoint y: 268, endPoint x: 573, endPoint y: 364, distance: 96.0
click at [573, 364] on div at bounding box center [625, 244] width 377 height 280
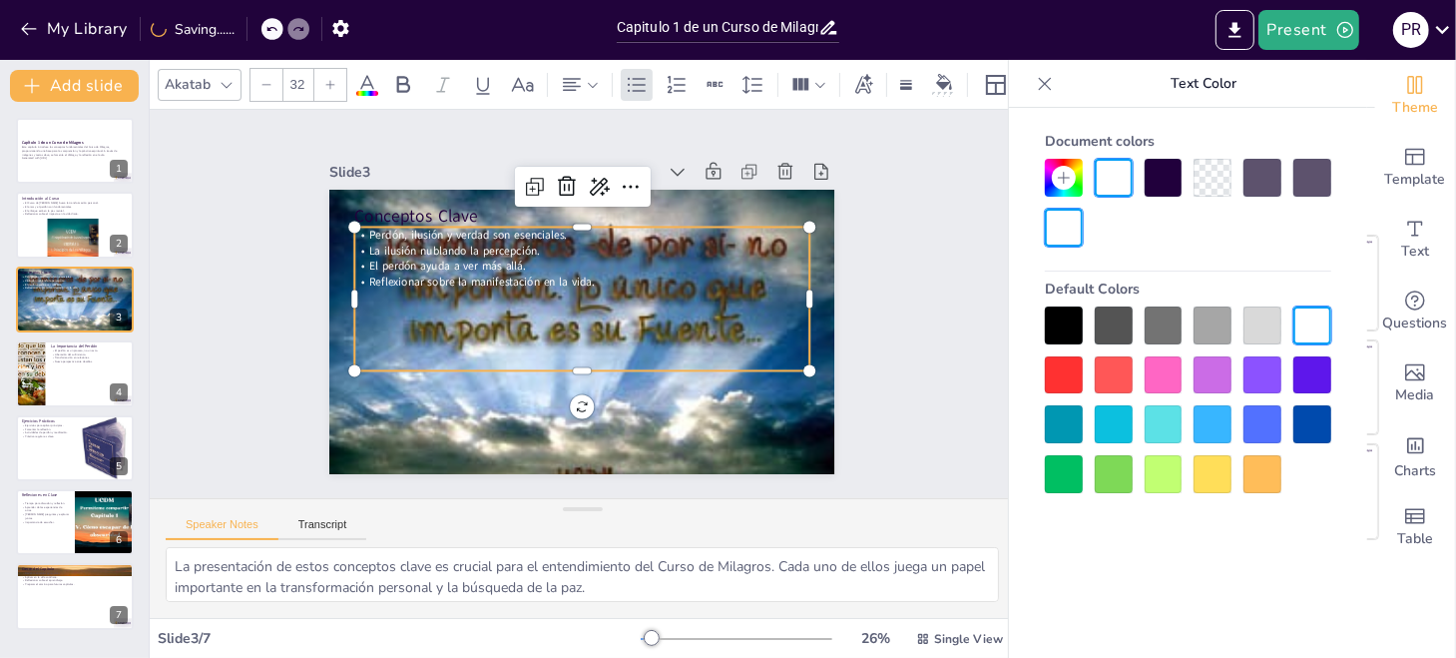
click at [630, 298] on div "Perdón, ilusión y verdad son esenciales. La ilusión nublando la percepción. El …" at bounding box center [579, 299] width 452 height 383
click at [362, 80] on icon at bounding box center [367, 85] width 24 height 24
click at [1403, 226] on icon "Add text boxes" at bounding box center [1415, 229] width 24 height 24
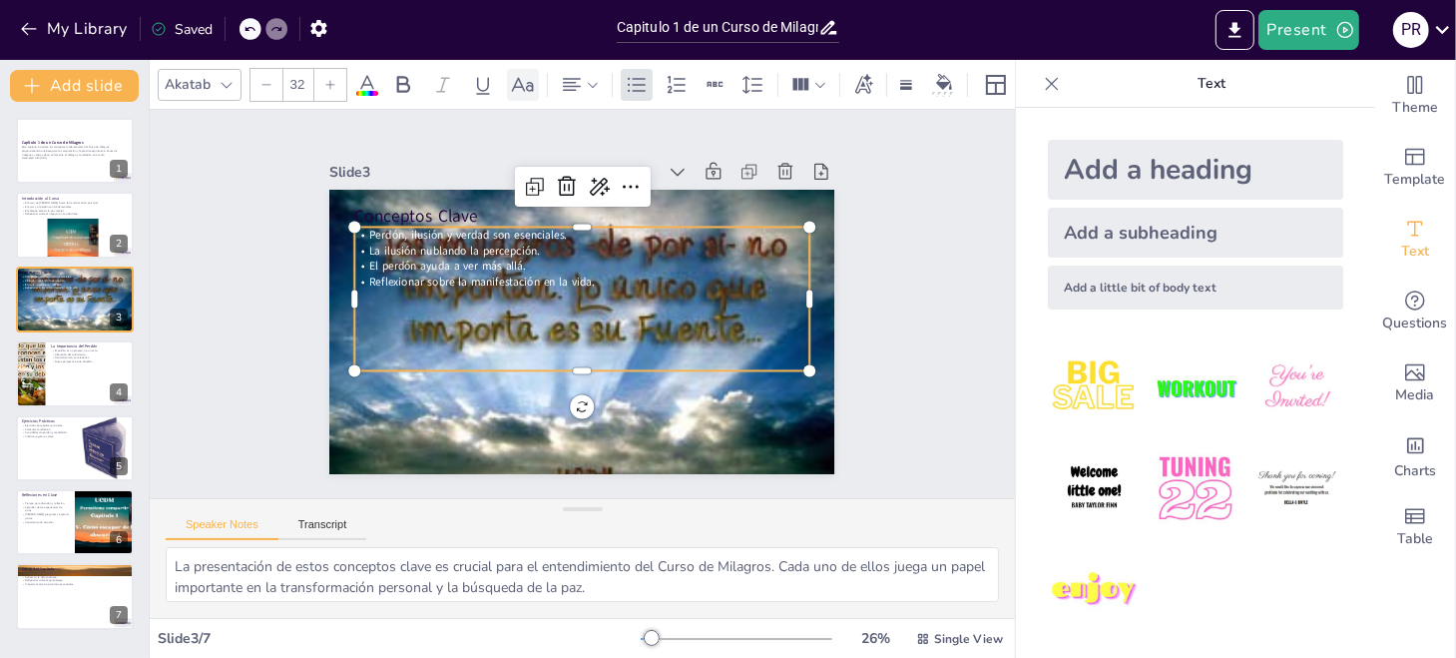
click at [519, 77] on icon at bounding box center [523, 84] width 22 height 14
click at [398, 81] on icon at bounding box center [403, 85] width 24 height 24
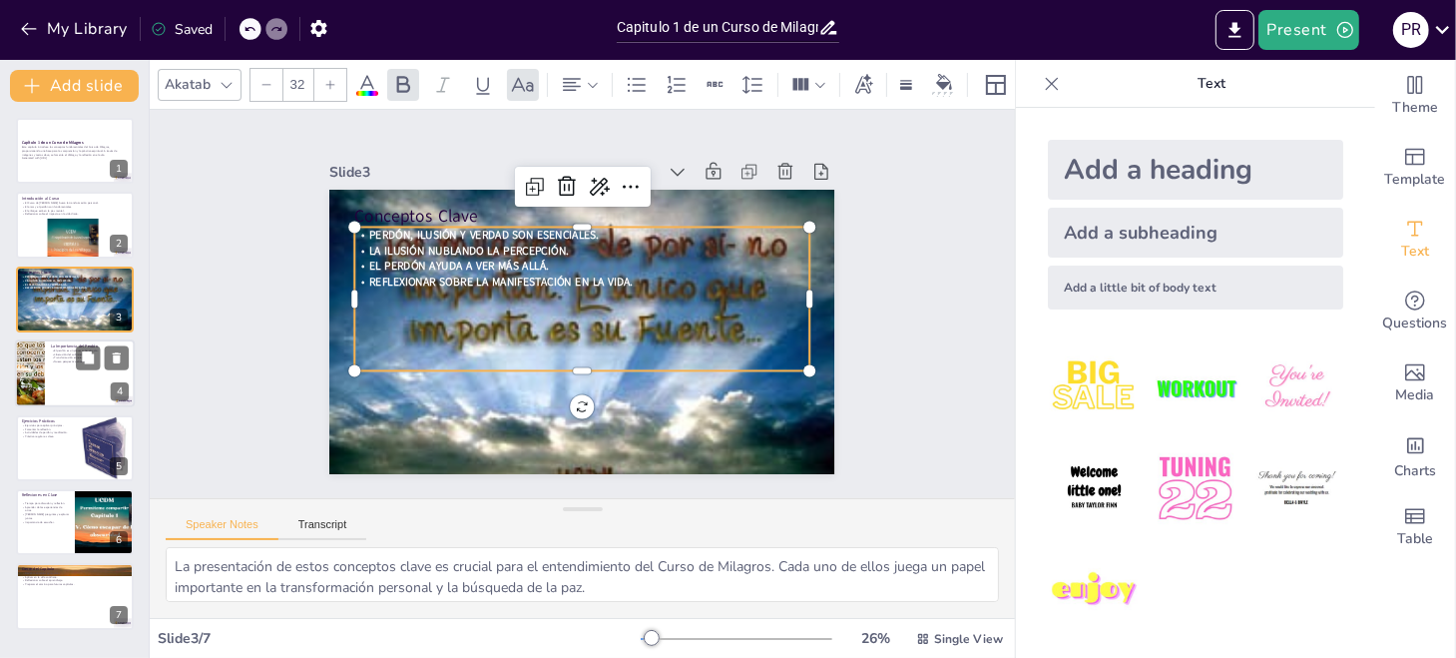
click at [100, 355] on div at bounding box center [102, 358] width 53 height 24
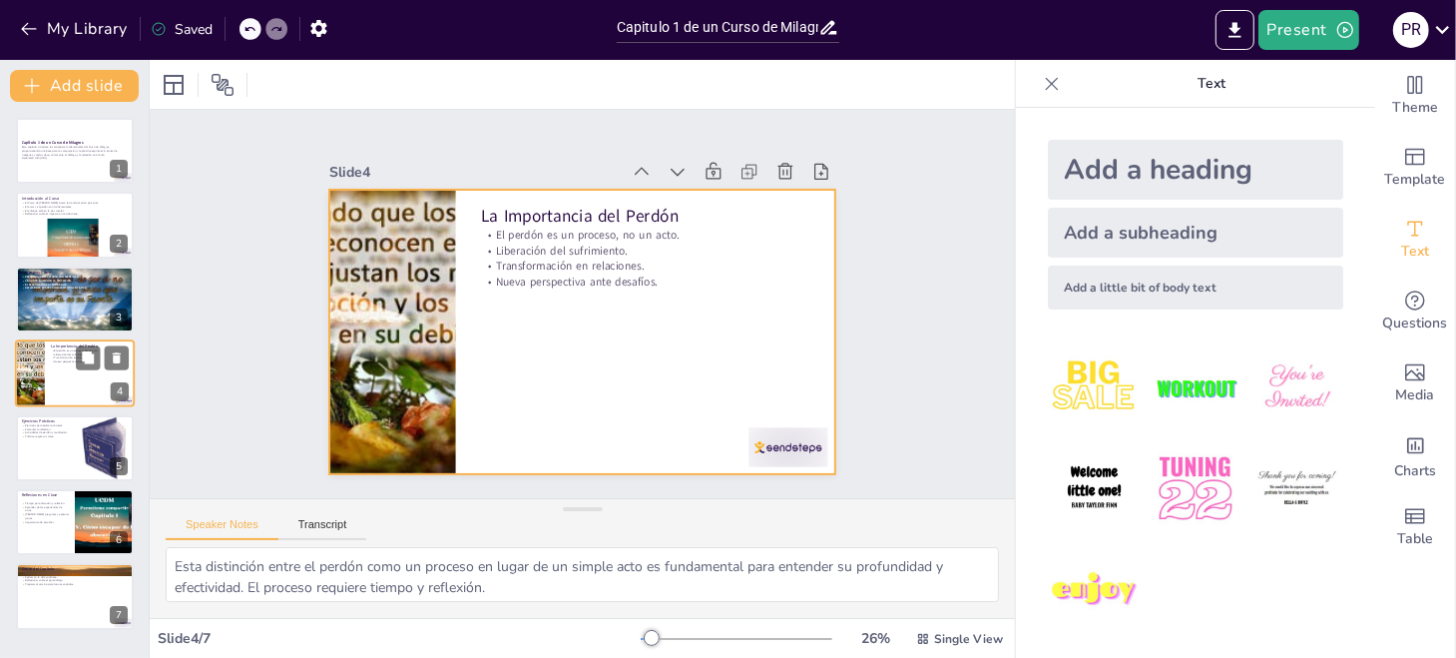
click at [78, 381] on div at bounding box center [75, 373] width 120 height 68
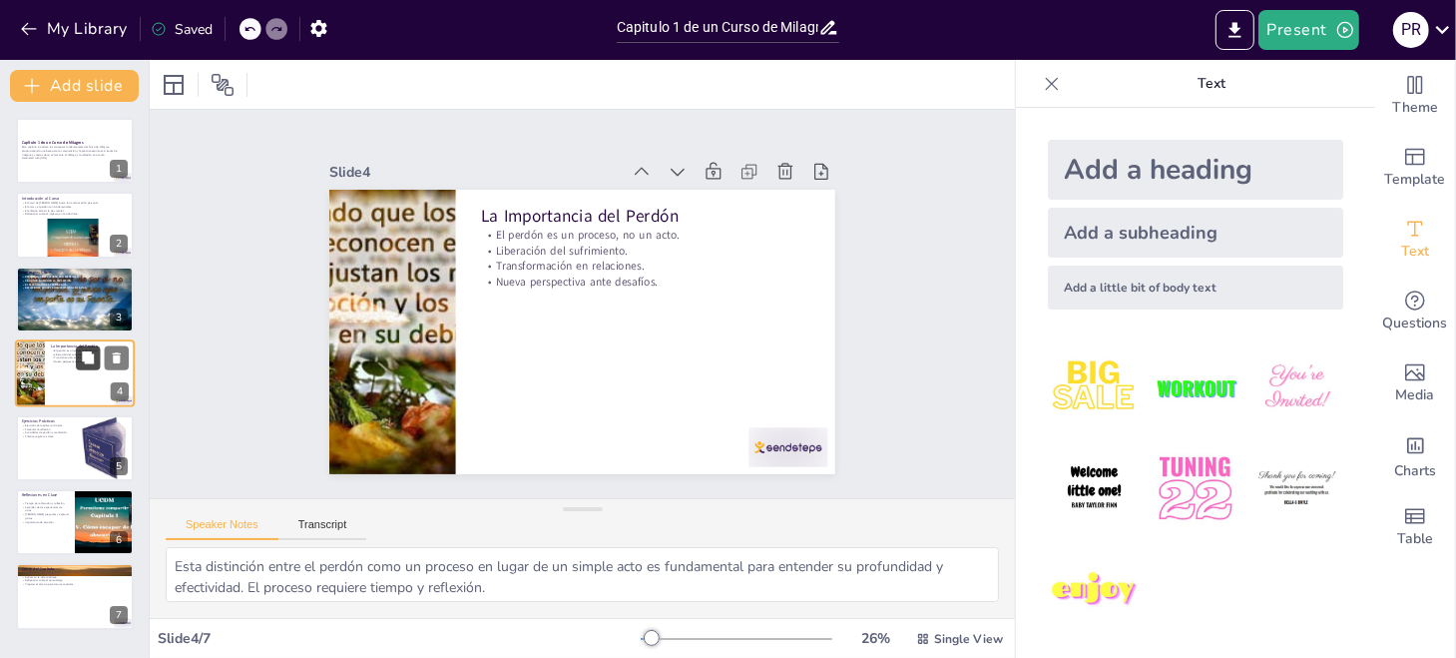
click at [88, 369] on button at bounding box center [88, 358] width 24 height 24
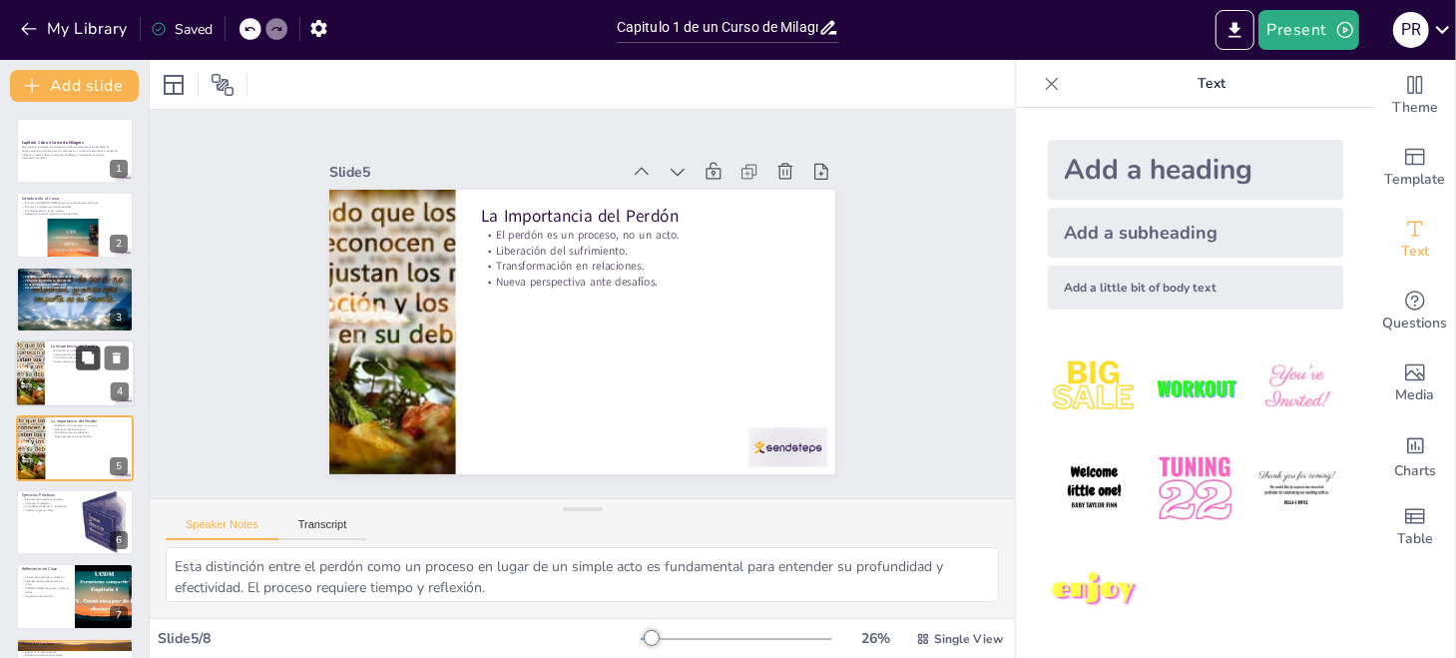
scroll to position [61, 0]
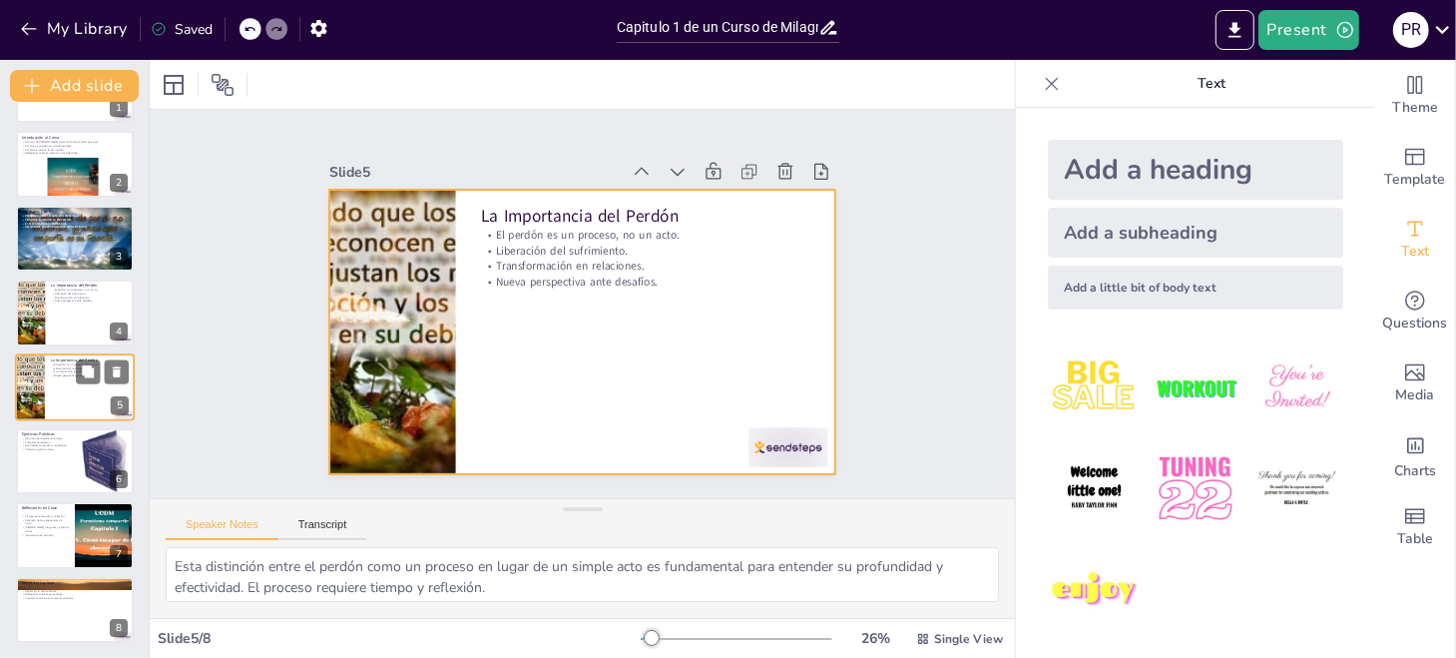
click at [58, 371] on p "Transformación en relaciones." at bounding box center [90, 371] width 78 height 4
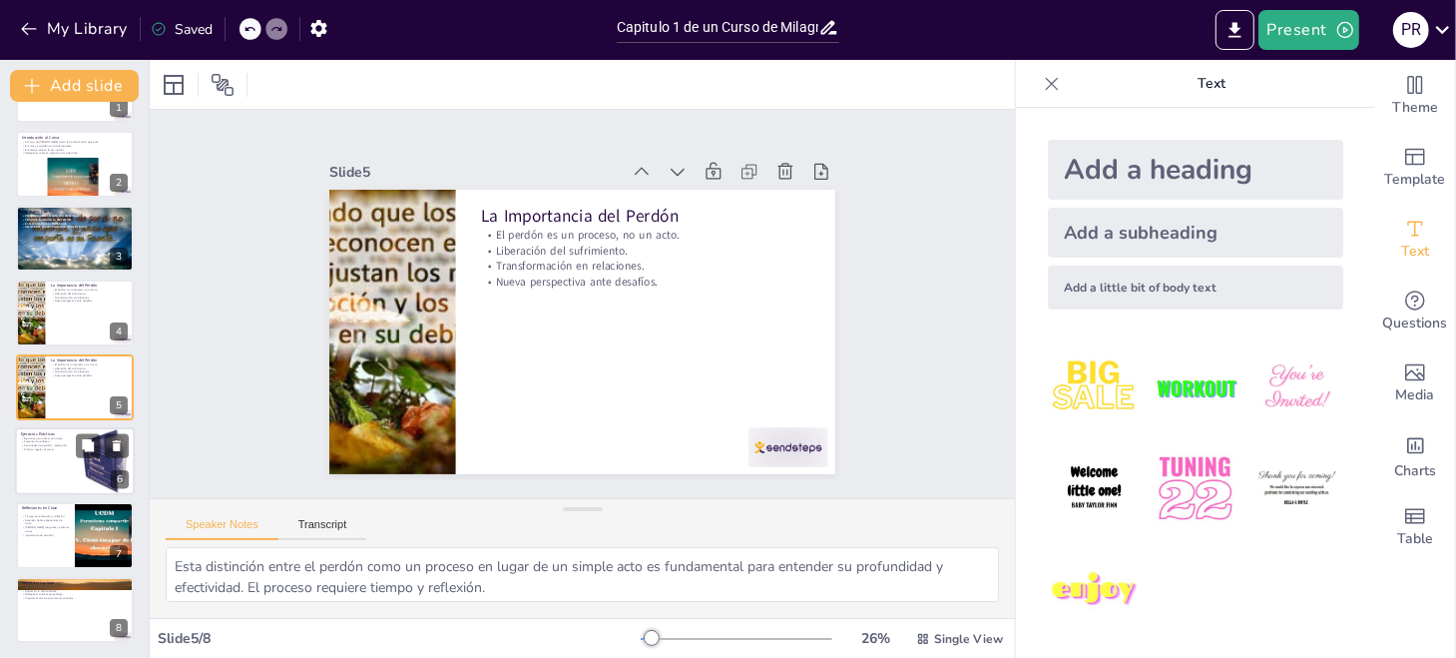
click at [55, 467] on div at bounding box center [75, 461] width 120 height 68
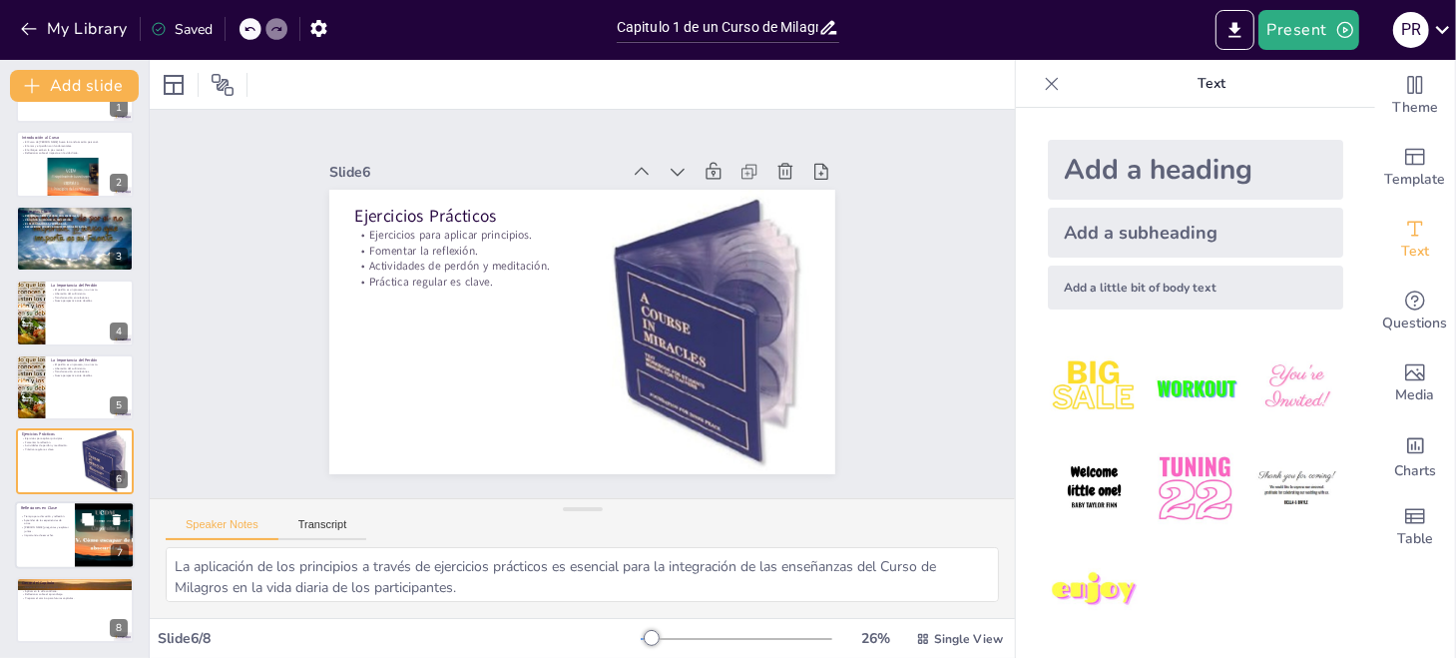
click at [29, 539] on div at bounding box center [75, 536] width 120 height 68
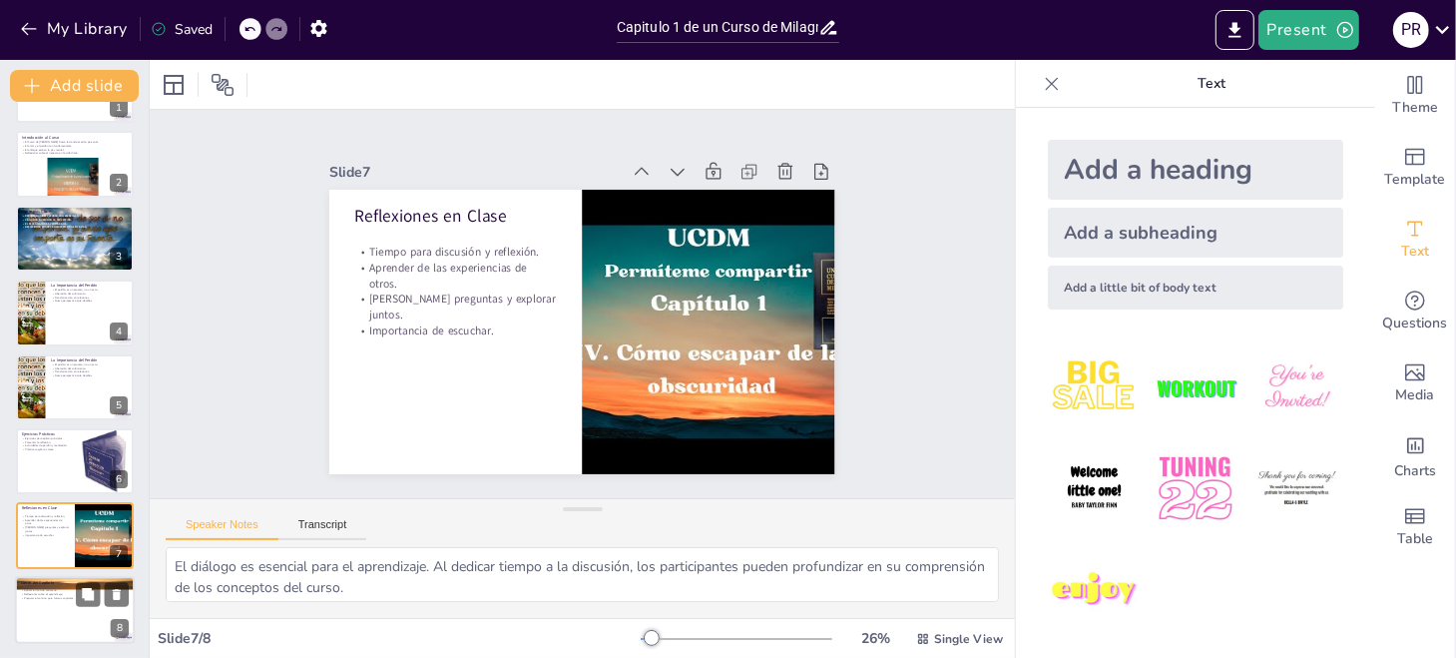
click at [90, 623] on div at bounding box center [75, 610] width 120 height 68
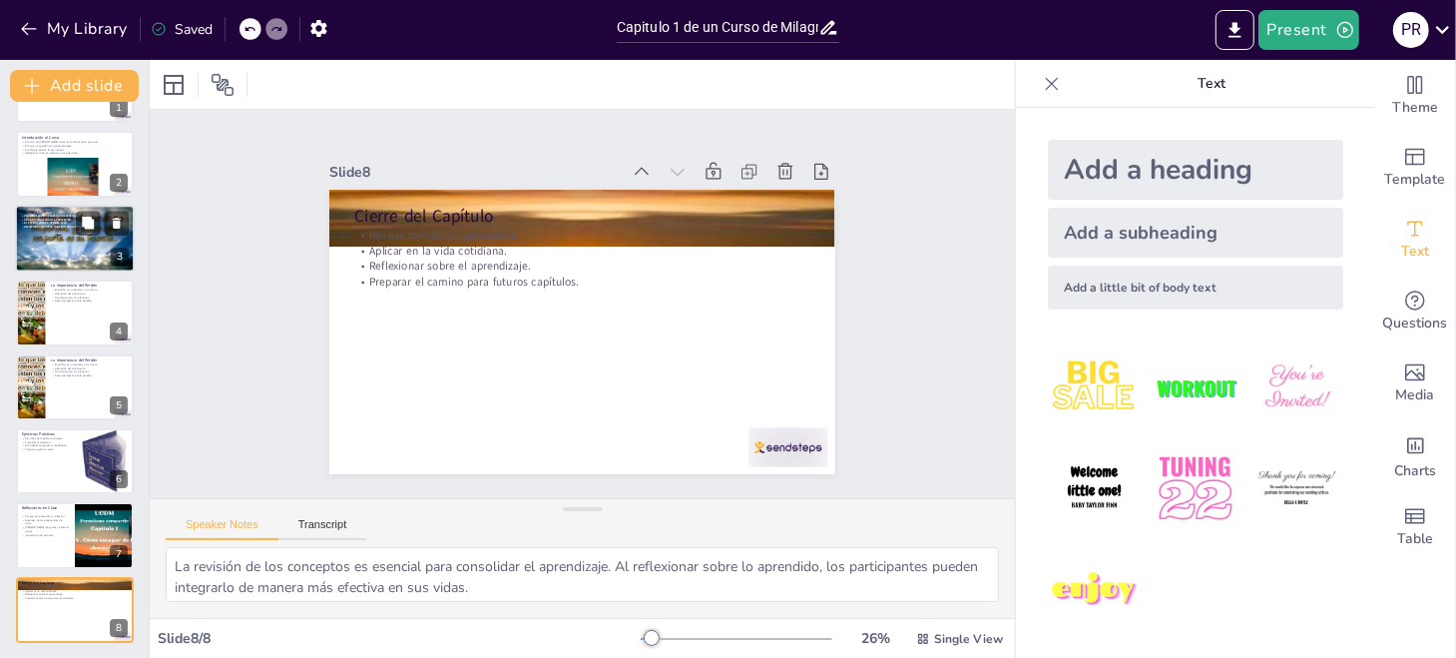
drag, startPoint x: 60, startPoint y: 309, endPoint x: 60, endPoint y: 294, distance: 15.0
click at [60, 308] on div at bounding box center [75, 312] width 118 height 66
type textarea "Esta distinción entre el perdón como un proceso en lugar de un simple acto es f…"
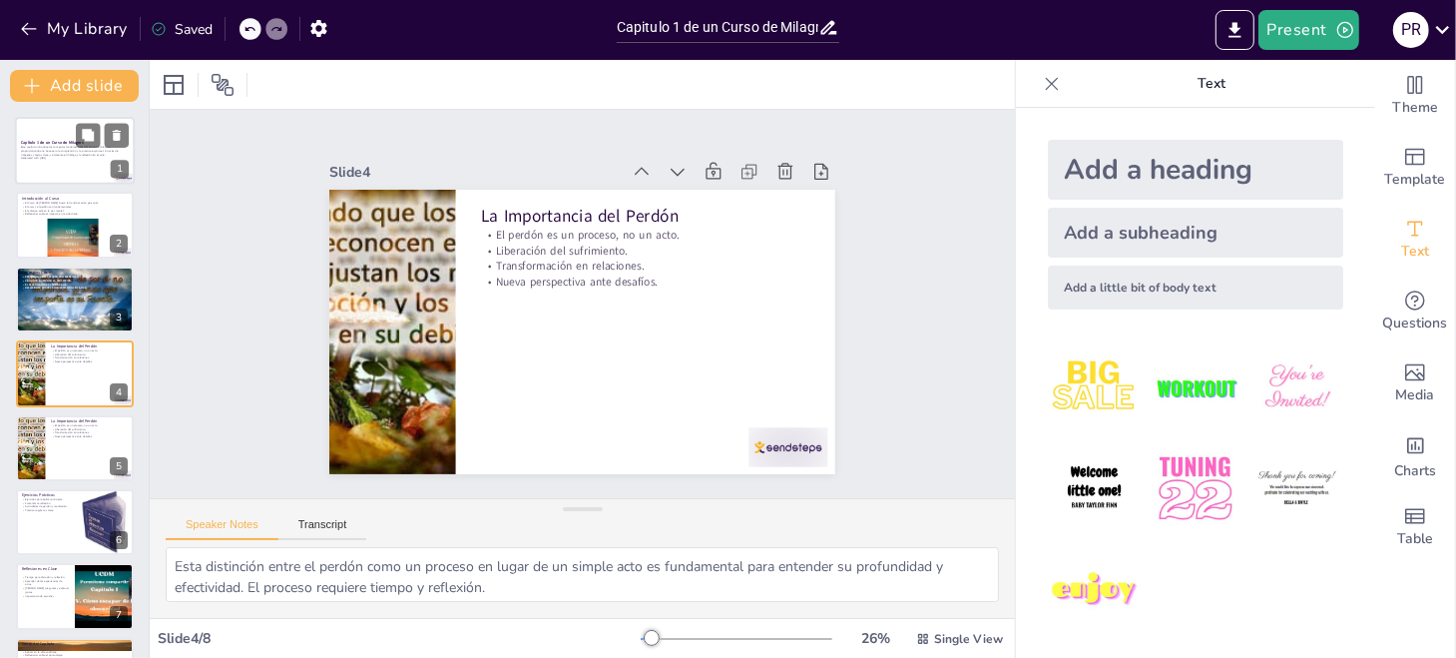
click at [70, 163] on div at bounding box center [75, 151] width 120 height 68
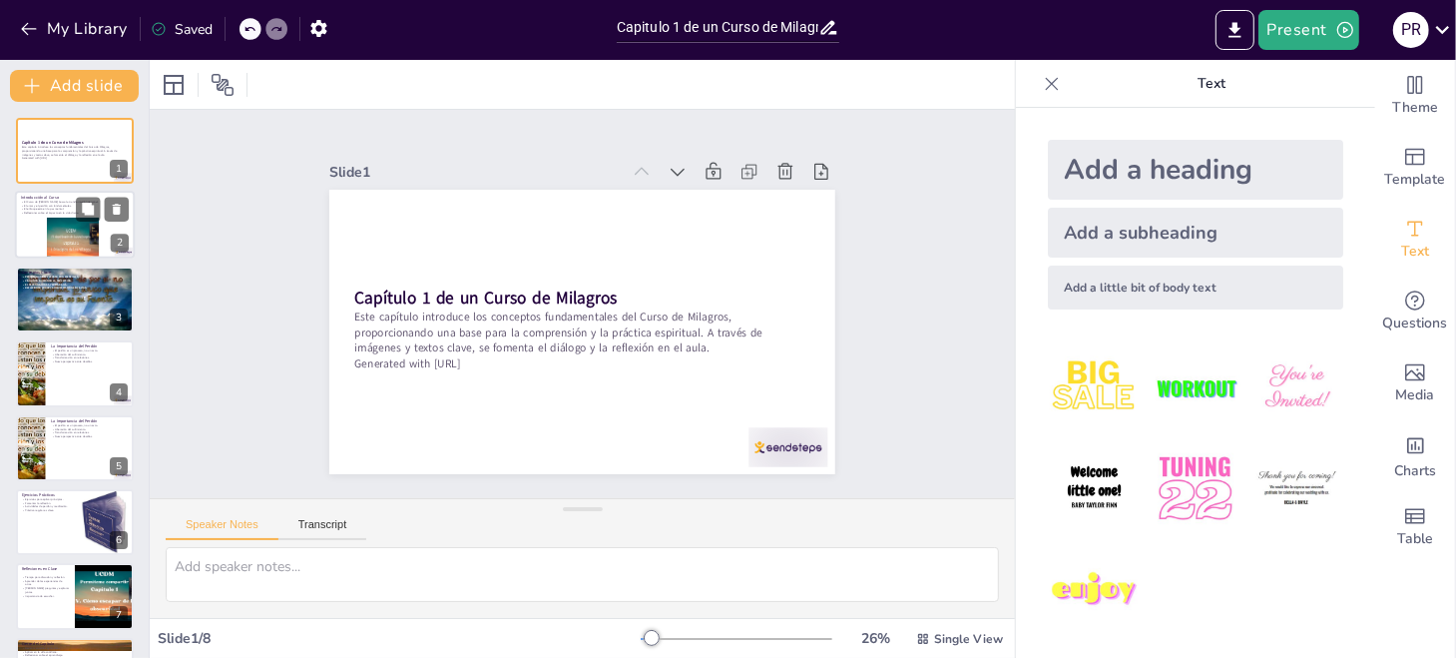
click at [38, 209] on p "El enfoque está en la paz mental." at bounding box center [60, 210] width 78 height 4
type textarea "El Curso de [PERSON_NAME] se presenta como un medio para la transformación pers…"
